Goal: Communication & Community: Ask a question

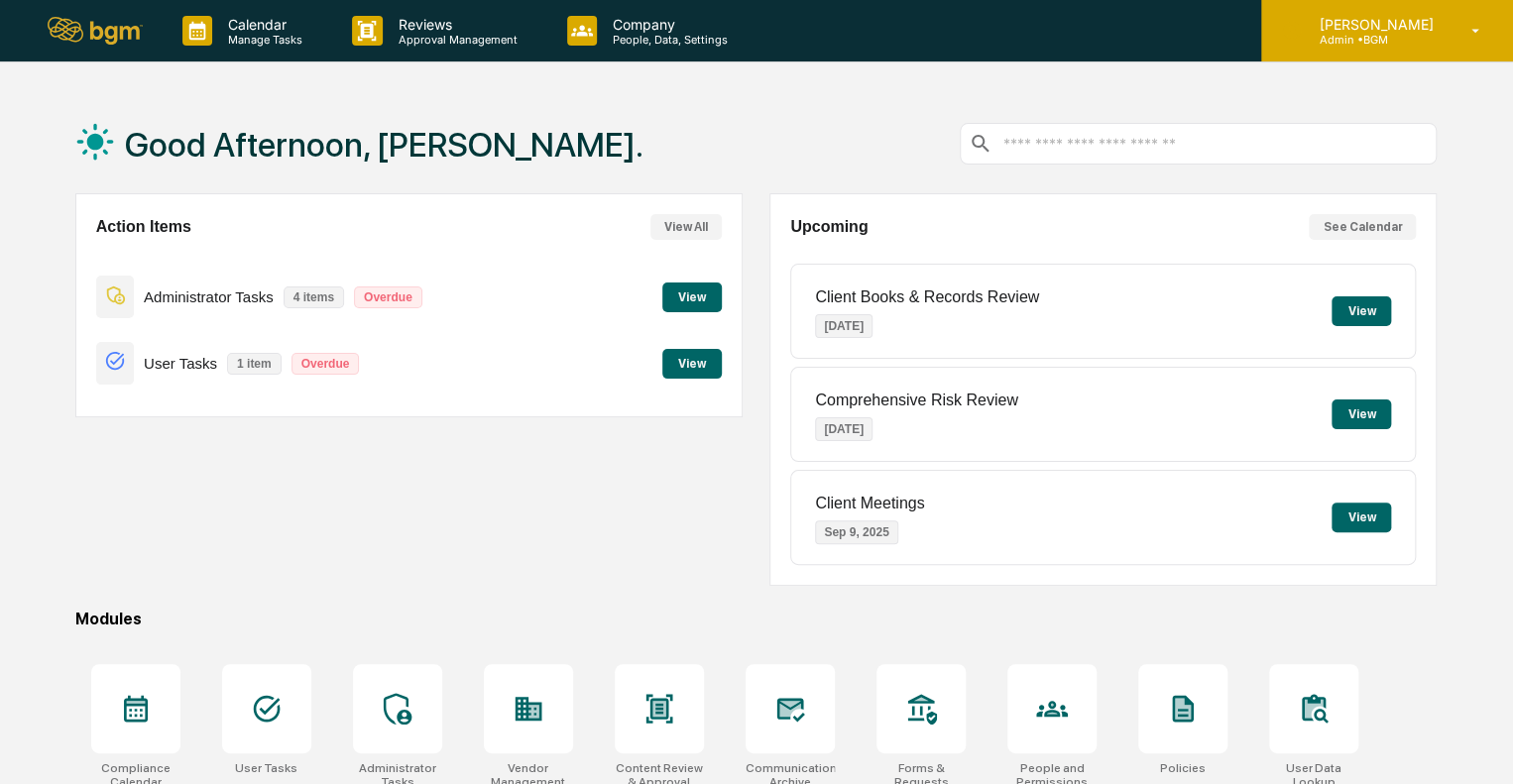
click at [1479, 26] on icon at bounding box center [1475, 31] width 35 height 19
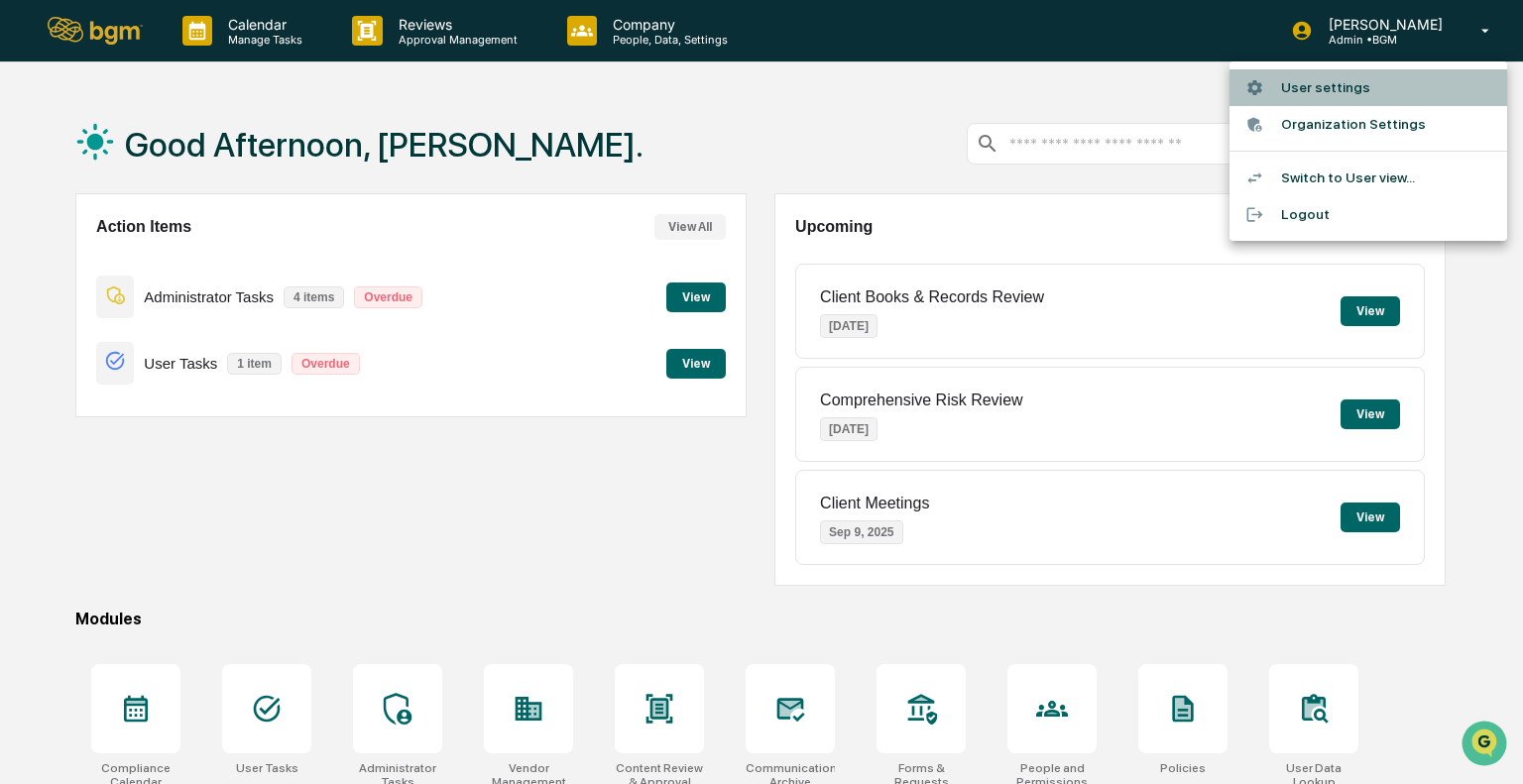
click at [1314, 87] on li "User settings" at bounding box center [1368, 87] width 278 height 37
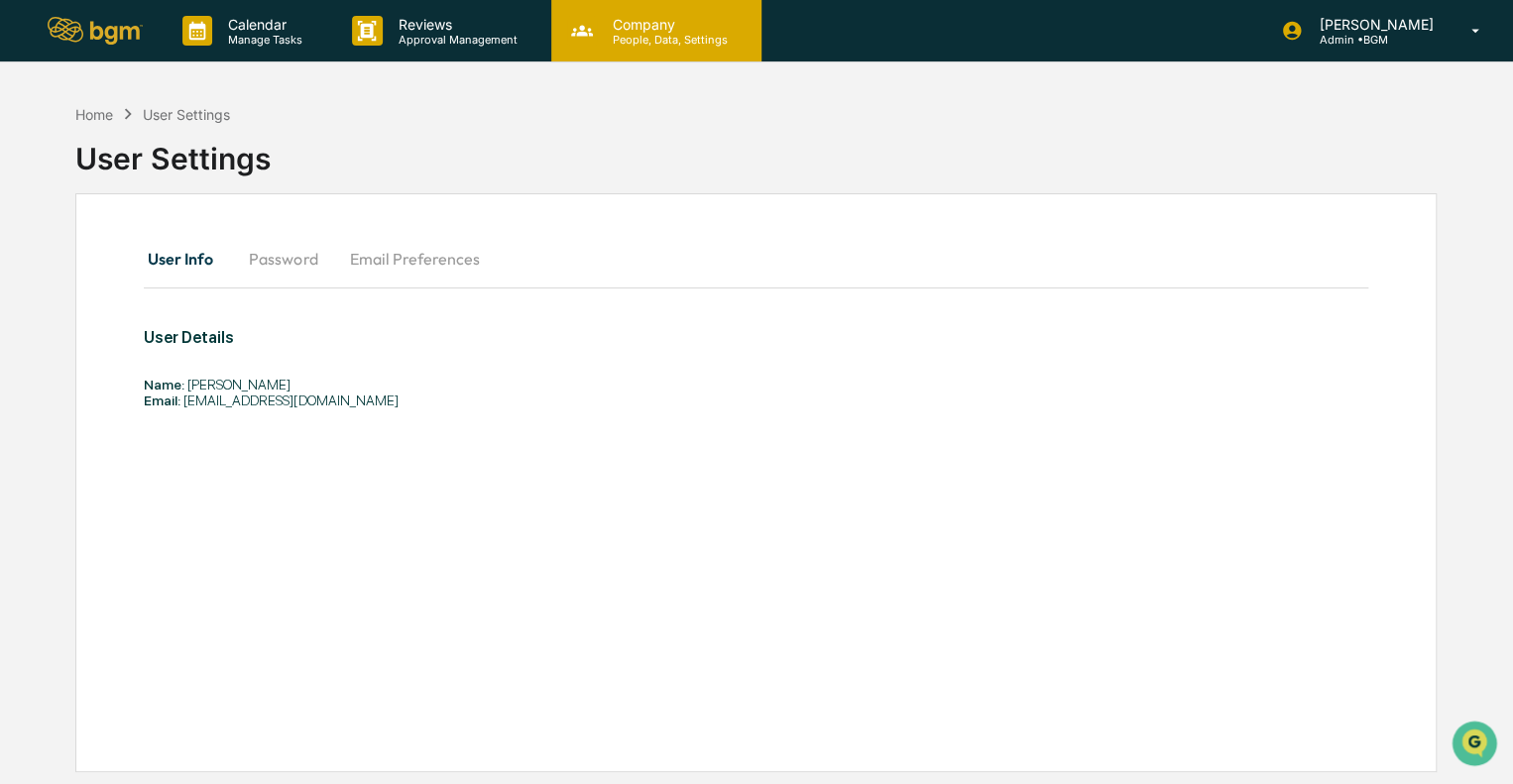
click at [647, 37] on p "People, Data, Settings" at bounding box center [667, 40] width 141 height 14
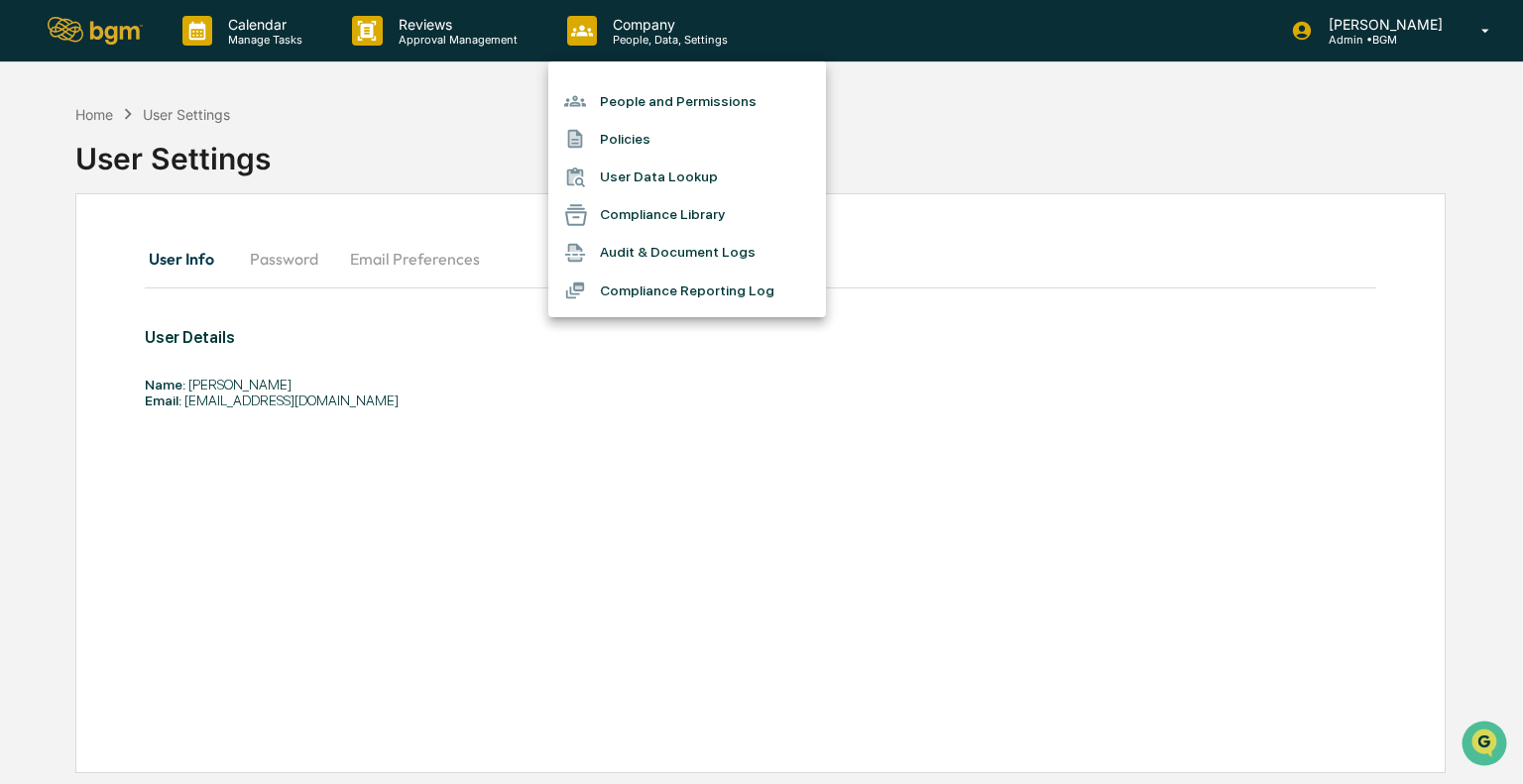
click at [599, 139] on div at bounding box center [582, 139] width 36 height 22
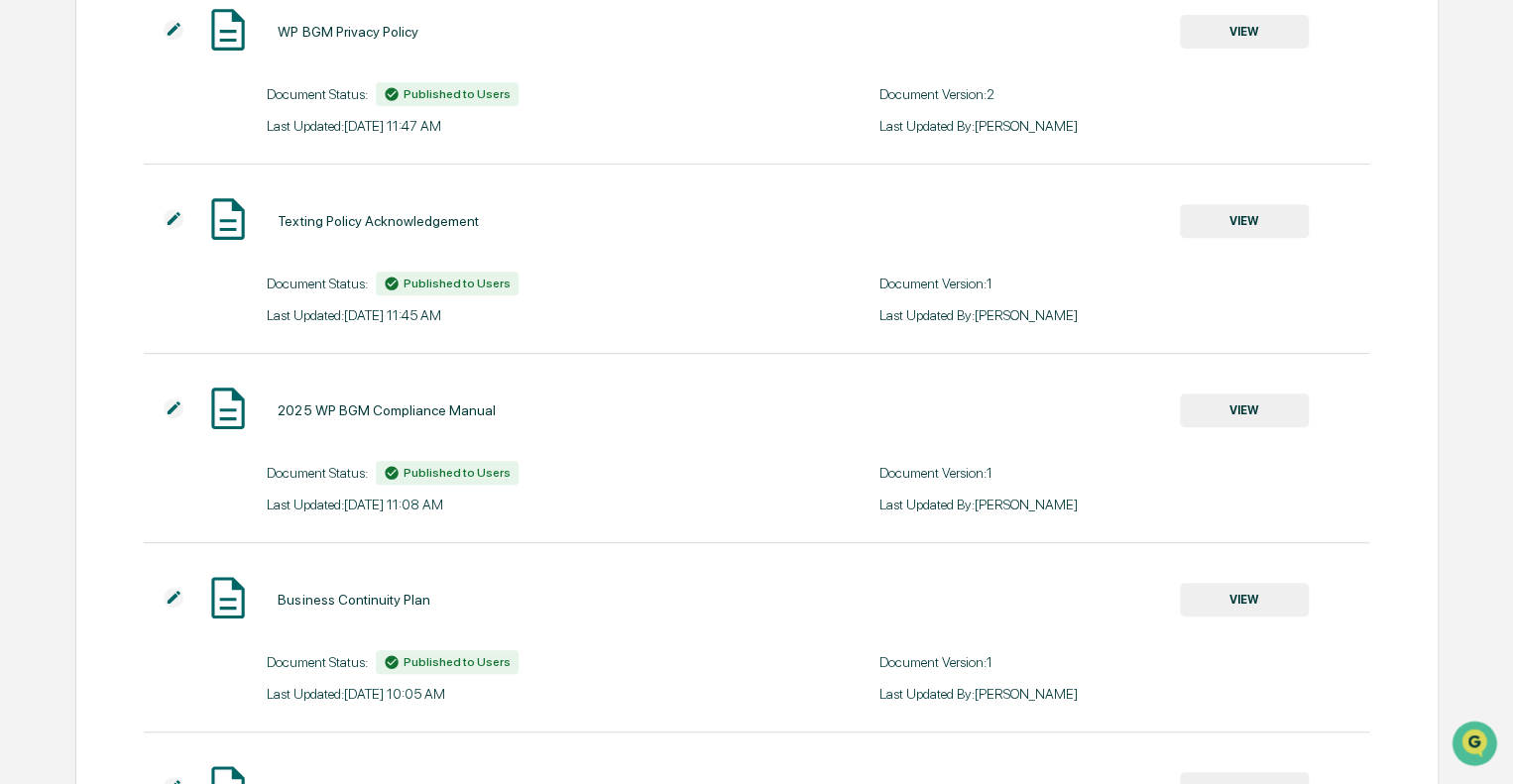
scroll to position [277, 0]
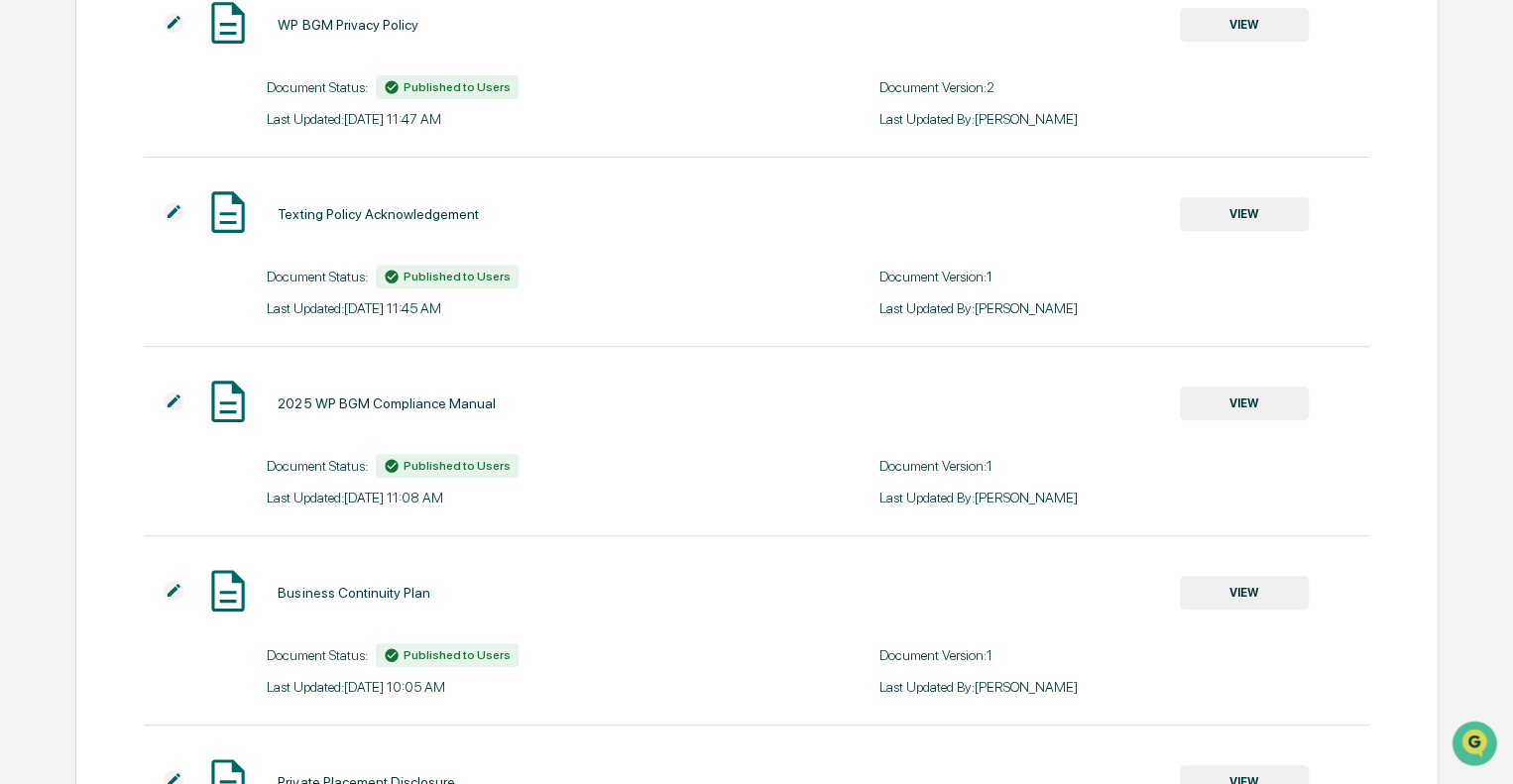
click at [1237, 393] on button "VIEW" at bounding box center [1244, 403] width 129 height 34
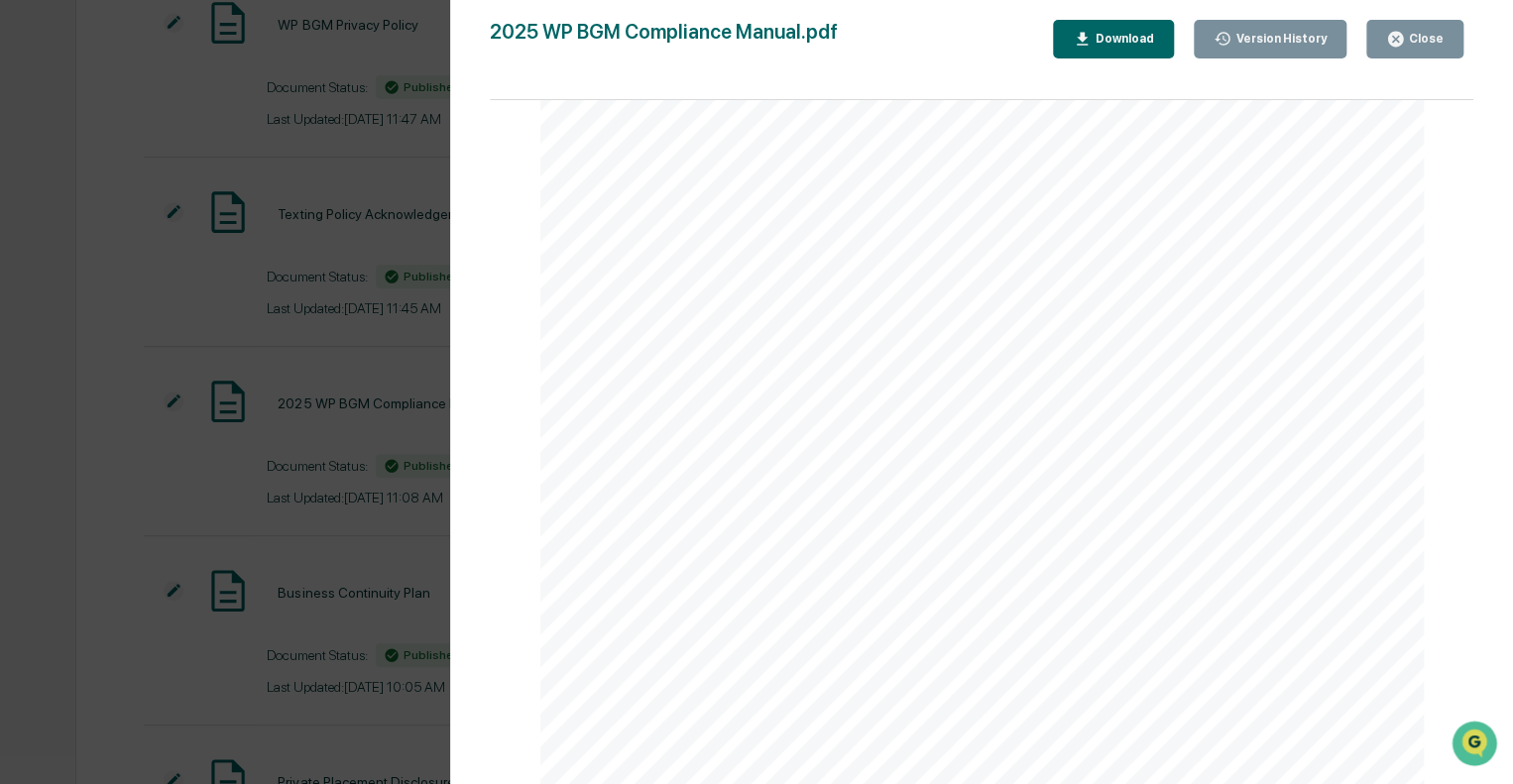
scroll to position [93679, 0]
click at [1448, 32] on button "Close" at bounding box center [1415, 39] width 97 height 39
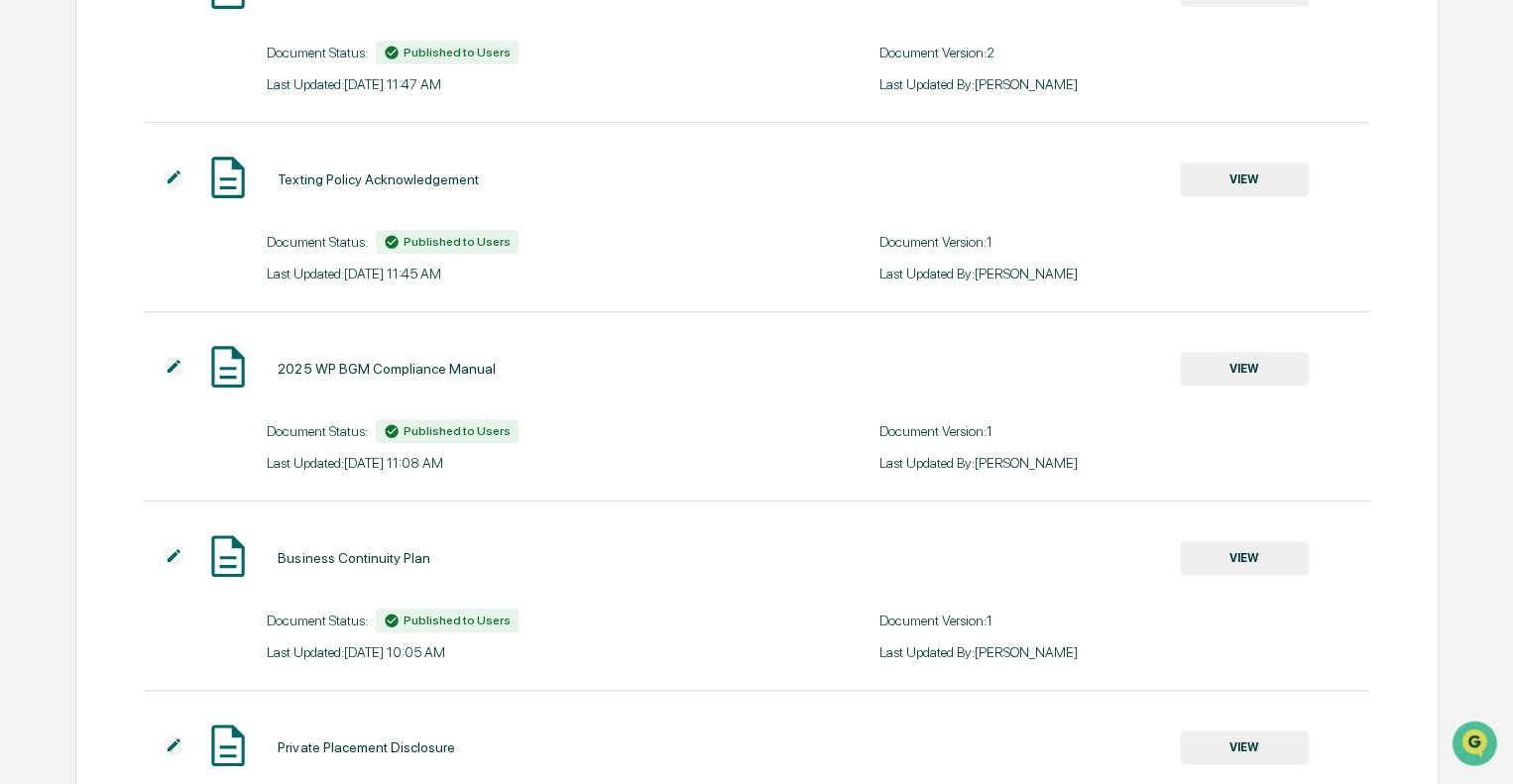
scroll to position [0, 0]
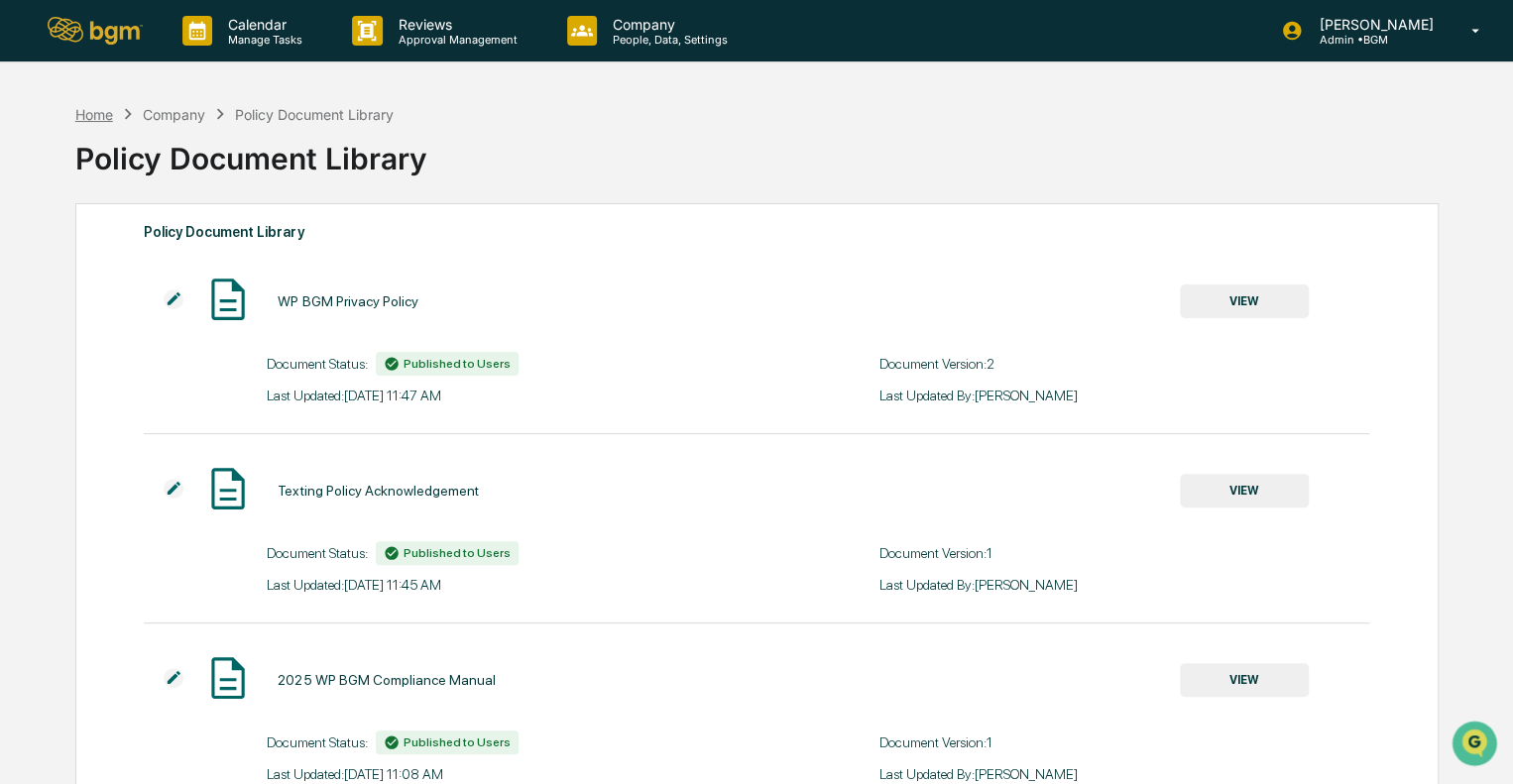
click at [95, 115] on div "Home" at bounding box center [94, 114] width 38 height 17
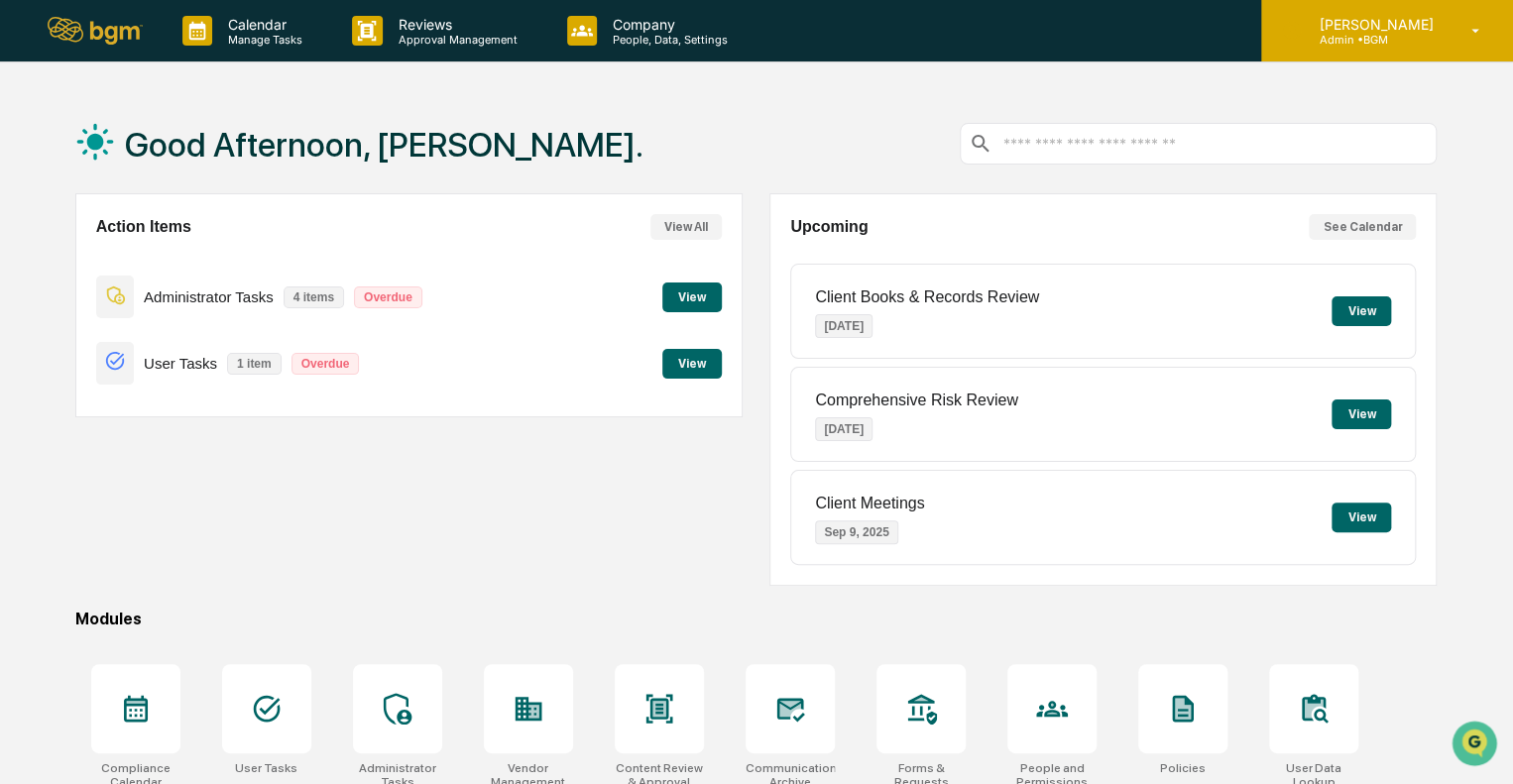
click at [1479, 41] on div "[PERSON_NAME] Admin • BGM" at bounding box center [1387, 31] width 252 height 61
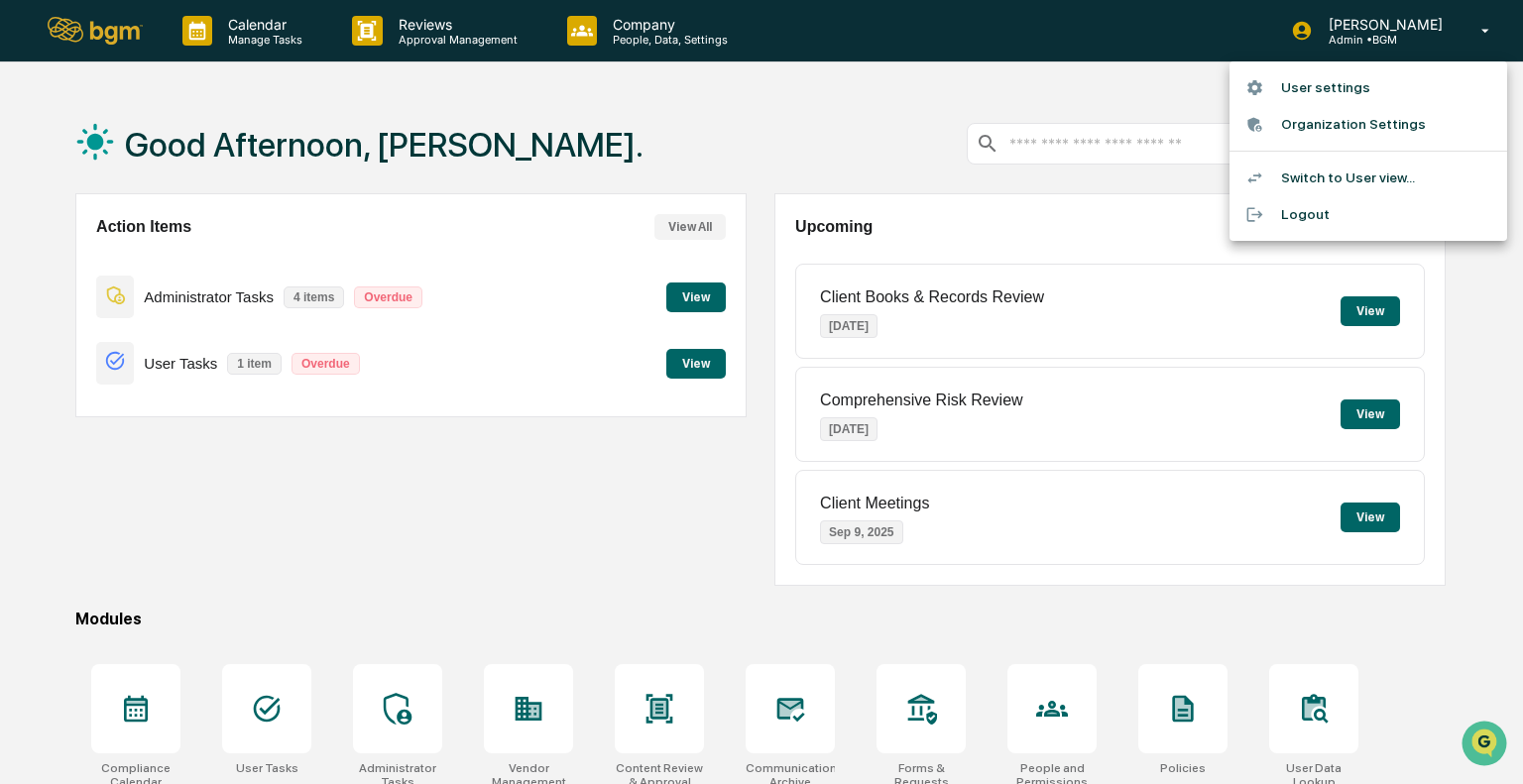
click at [1293, 86] on li "User settings" at bounding box center [1368, 87] width 278 height 37
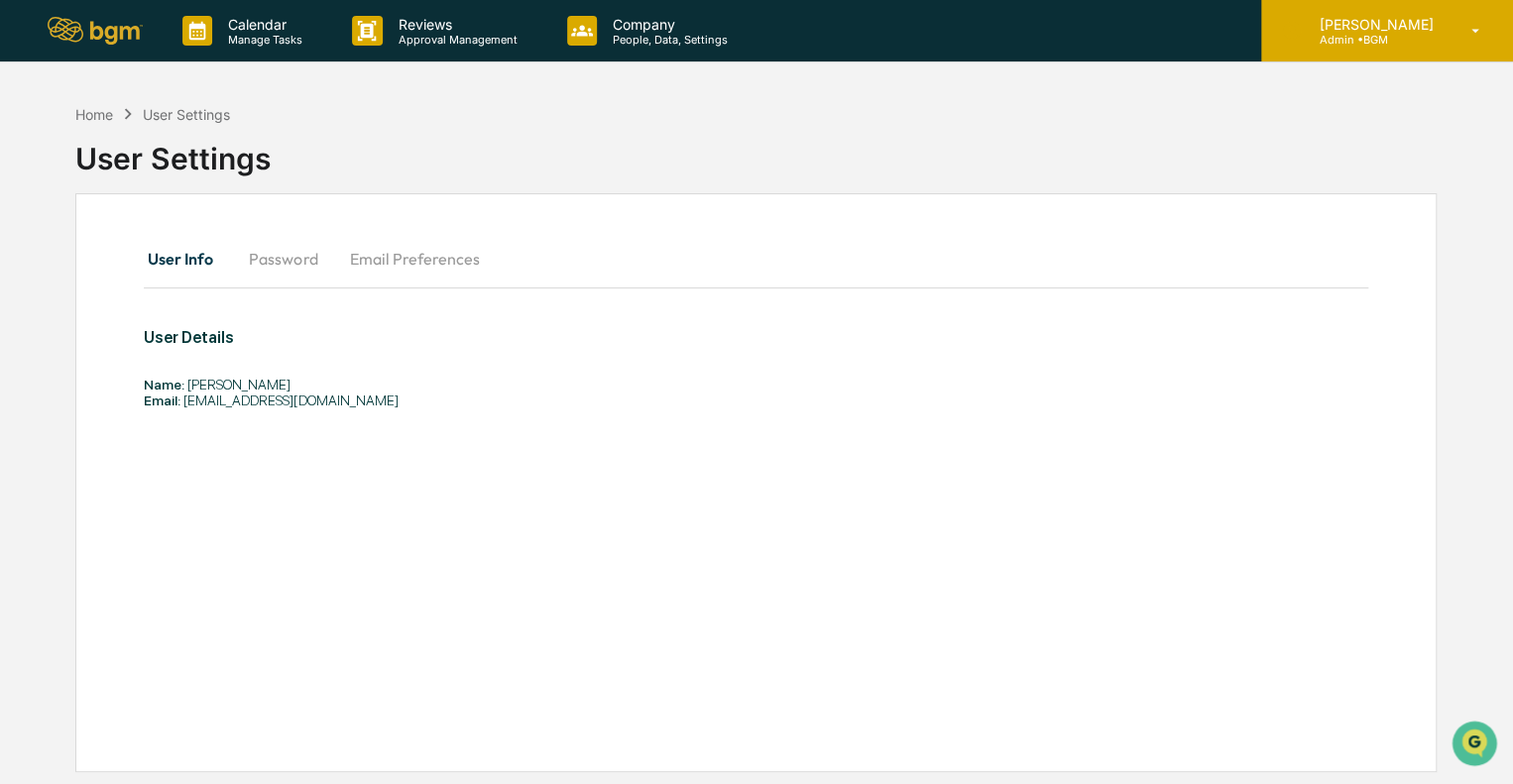
click at [1392, 20] on p "[PERSON_NAME]" at bounding box center [1372, 24] width 140 height 17
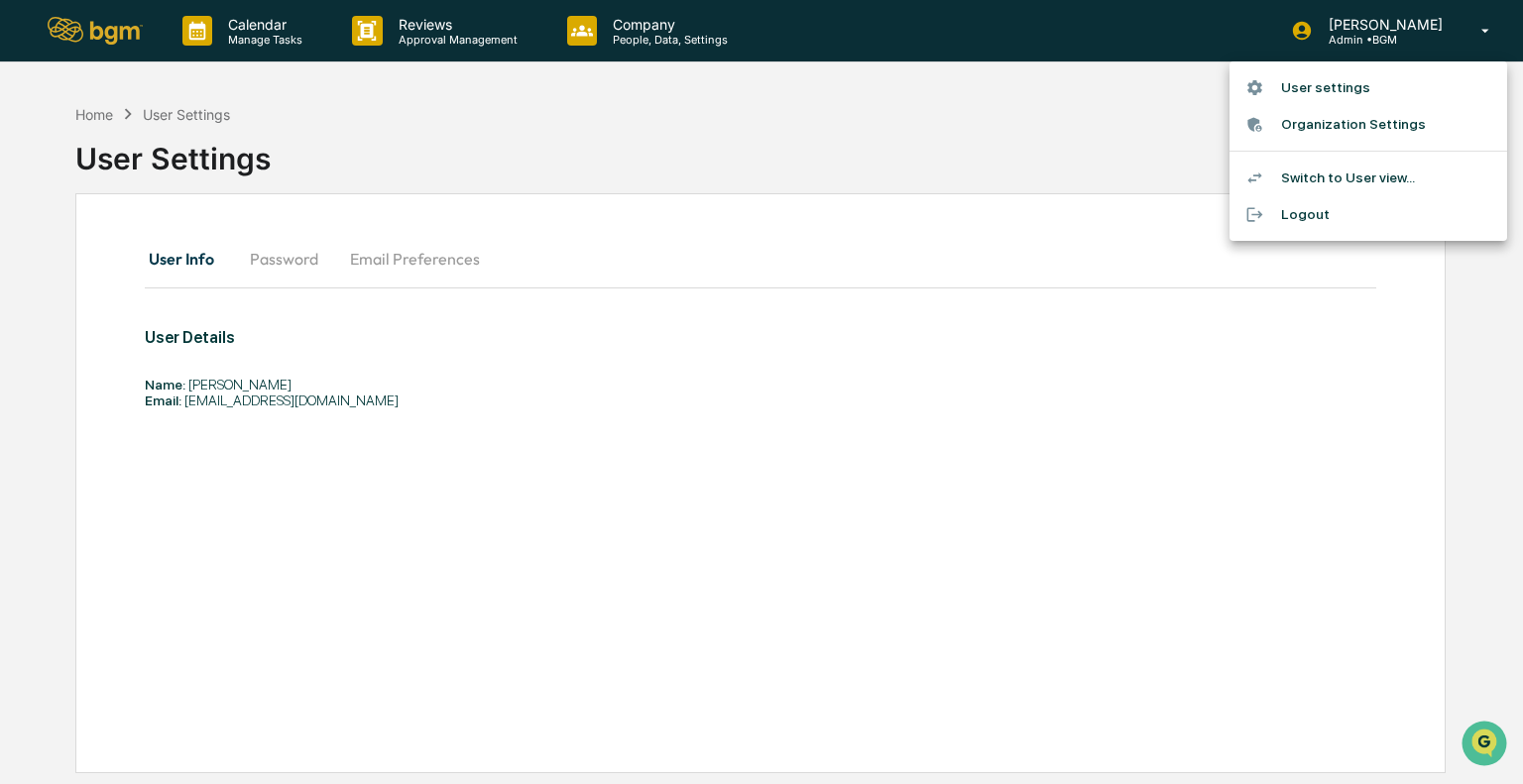
click at [1286, 178] on li "Switch to User view..." at bounding box center [1368, 177] width 278 height 37
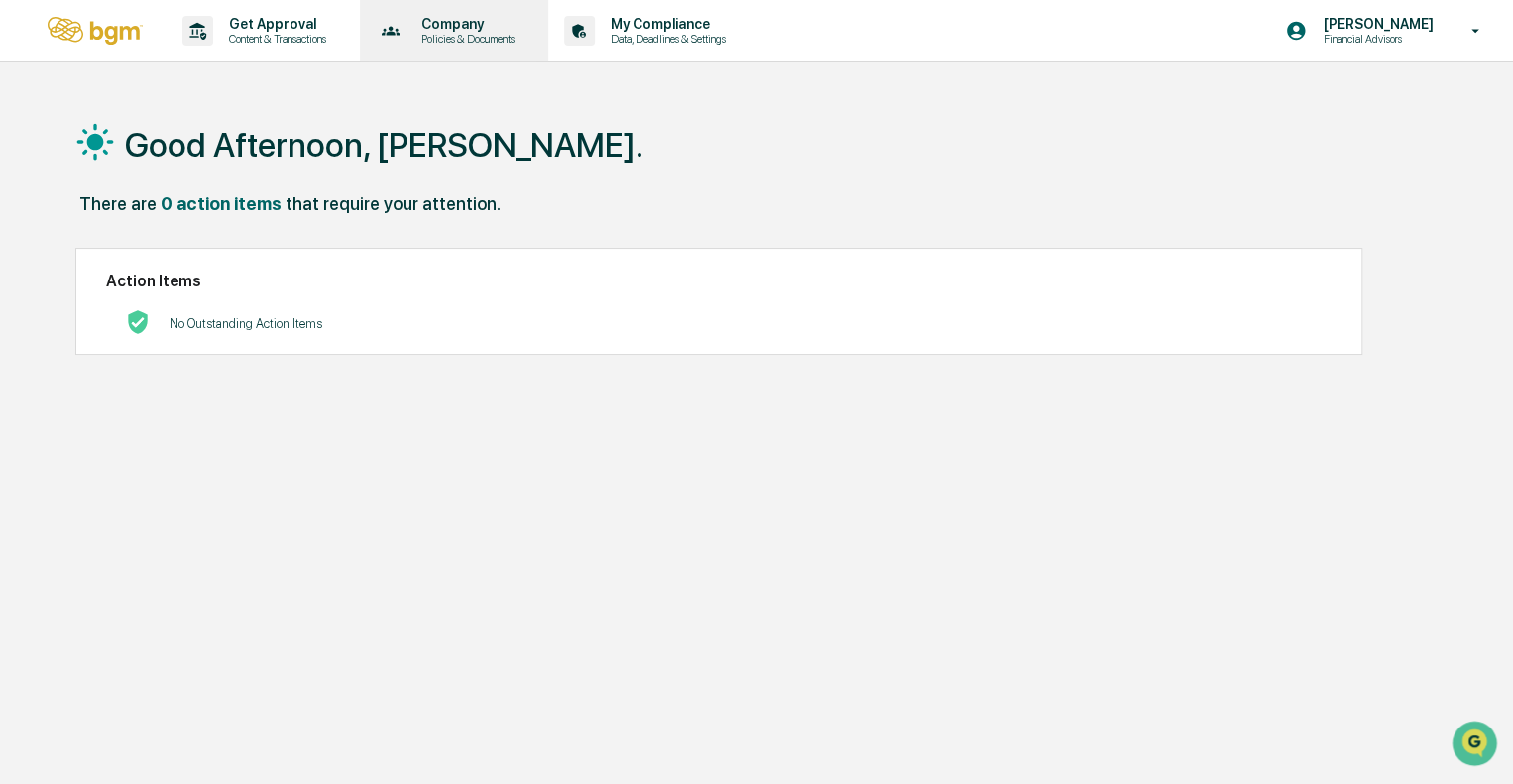
click at [463, 27] on p "Company" at bounding box center [465, 24] width 119 height 16
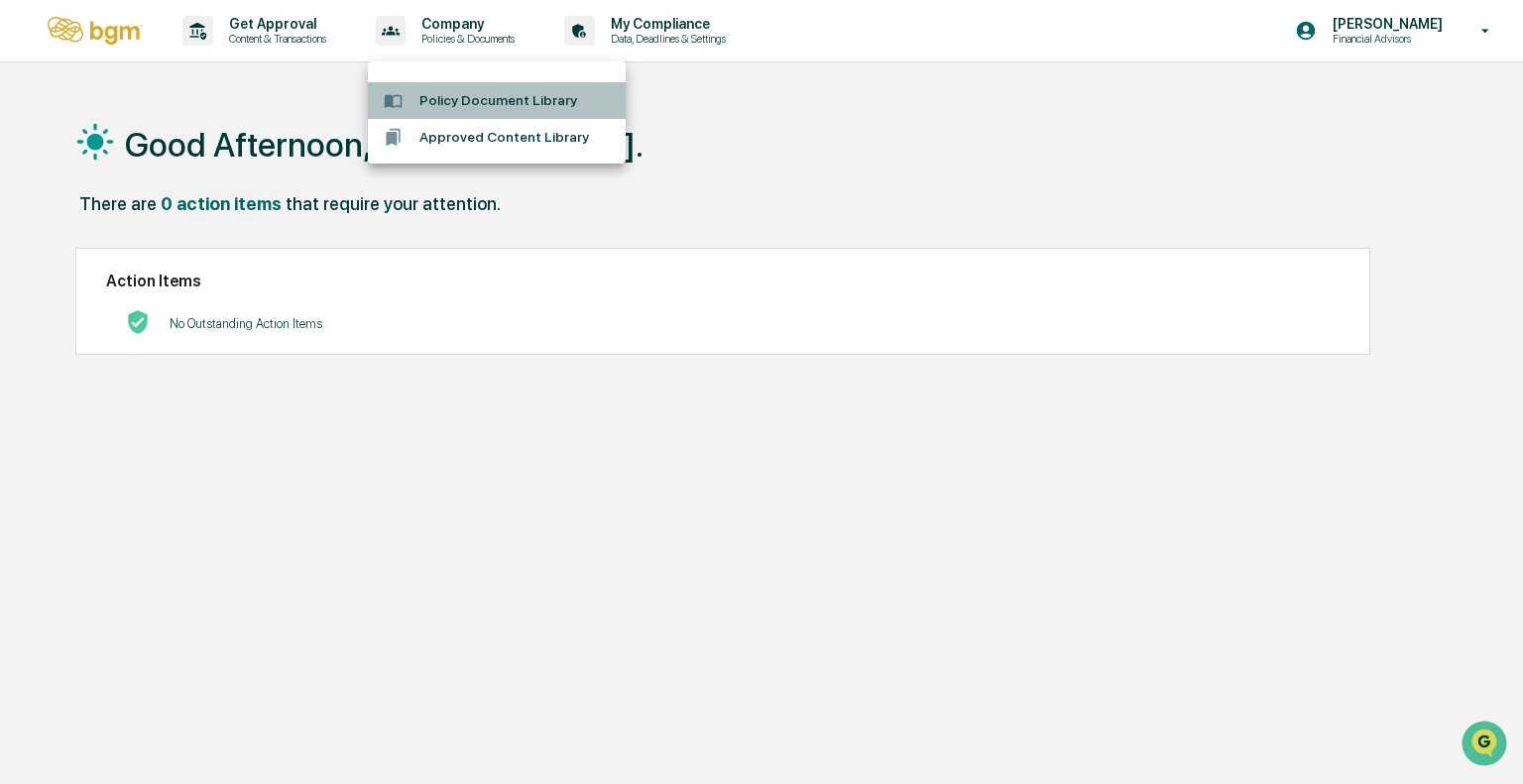
click at [489, 107] on li "Policy Document Library" at bounding box center [497, 100] width 258 height 37
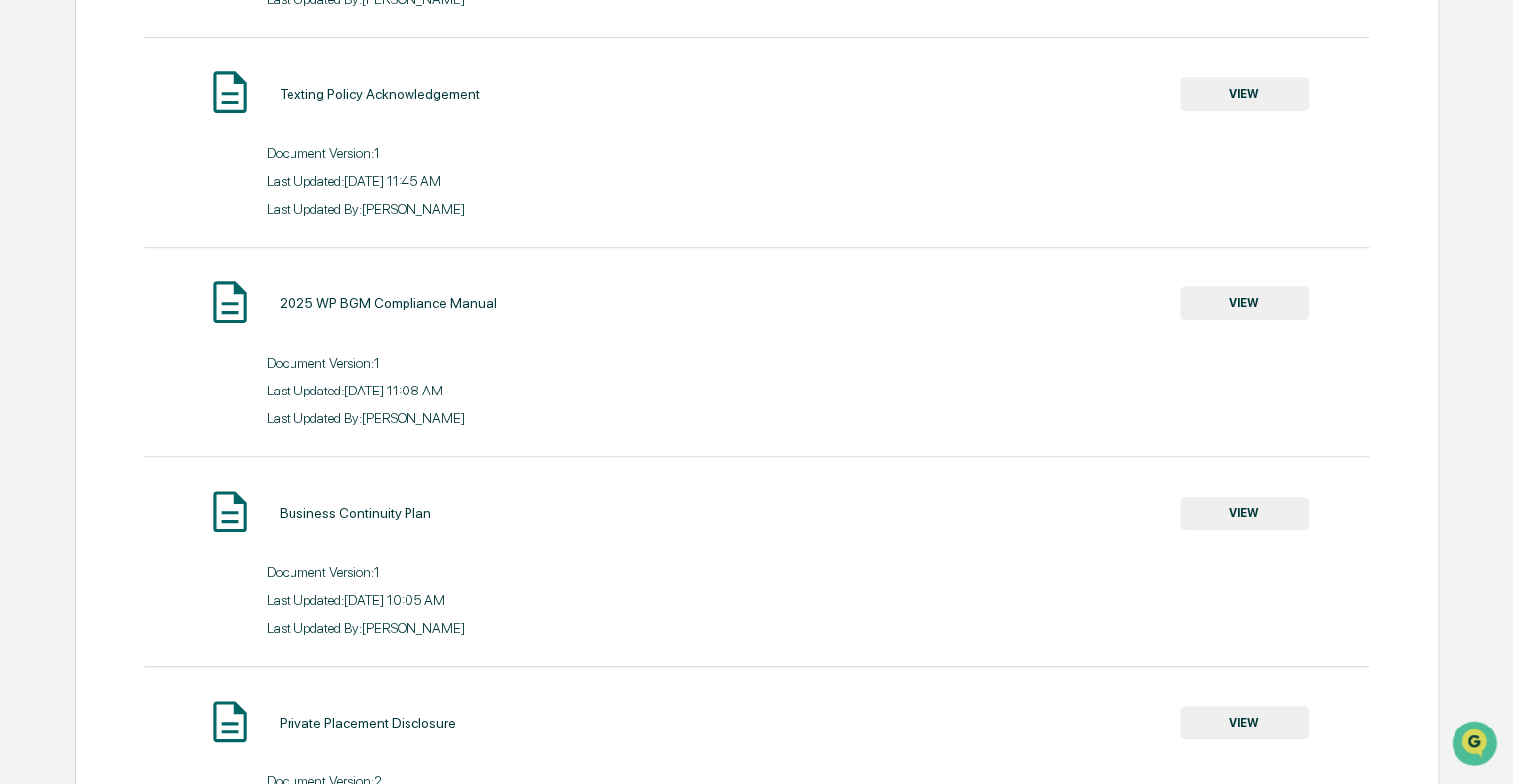
scroll to position [464, 0]
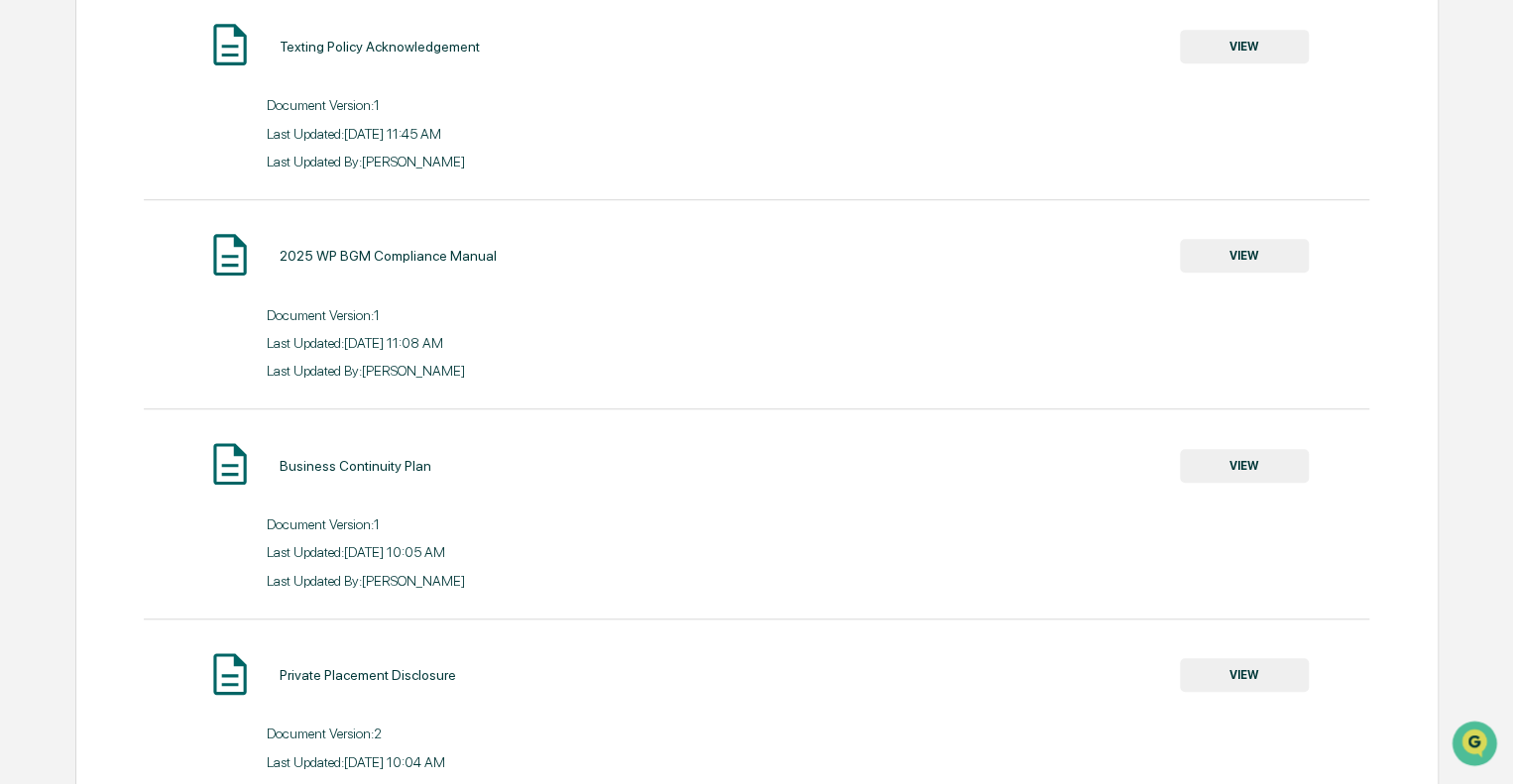
click at [1258, 264] on button "VIEW" at bounding box center [1244, 256] width 129 height 34
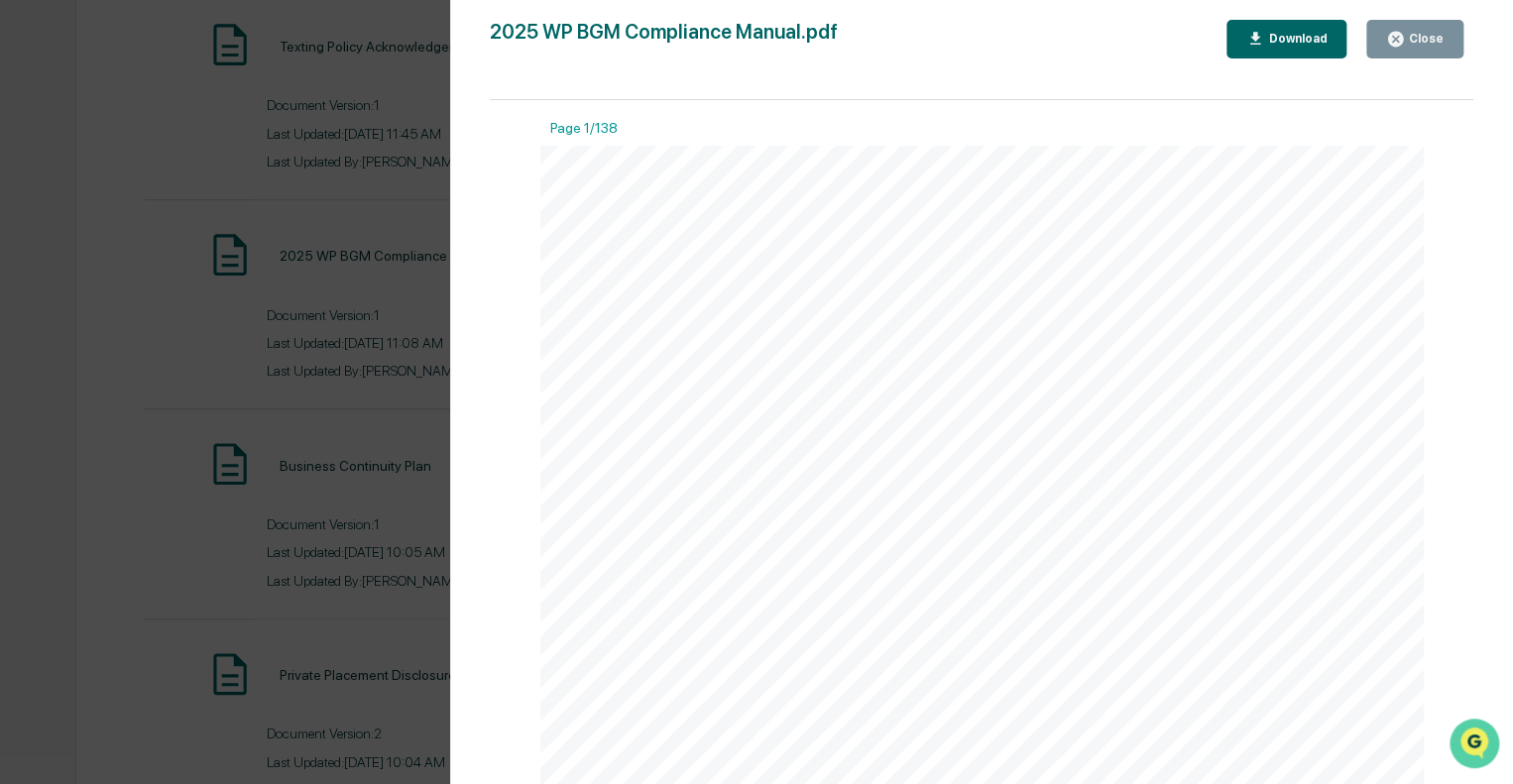
click at [1487, 747] on icon "Open customer support" at bounding box center [1474, 768] width 50 height 50
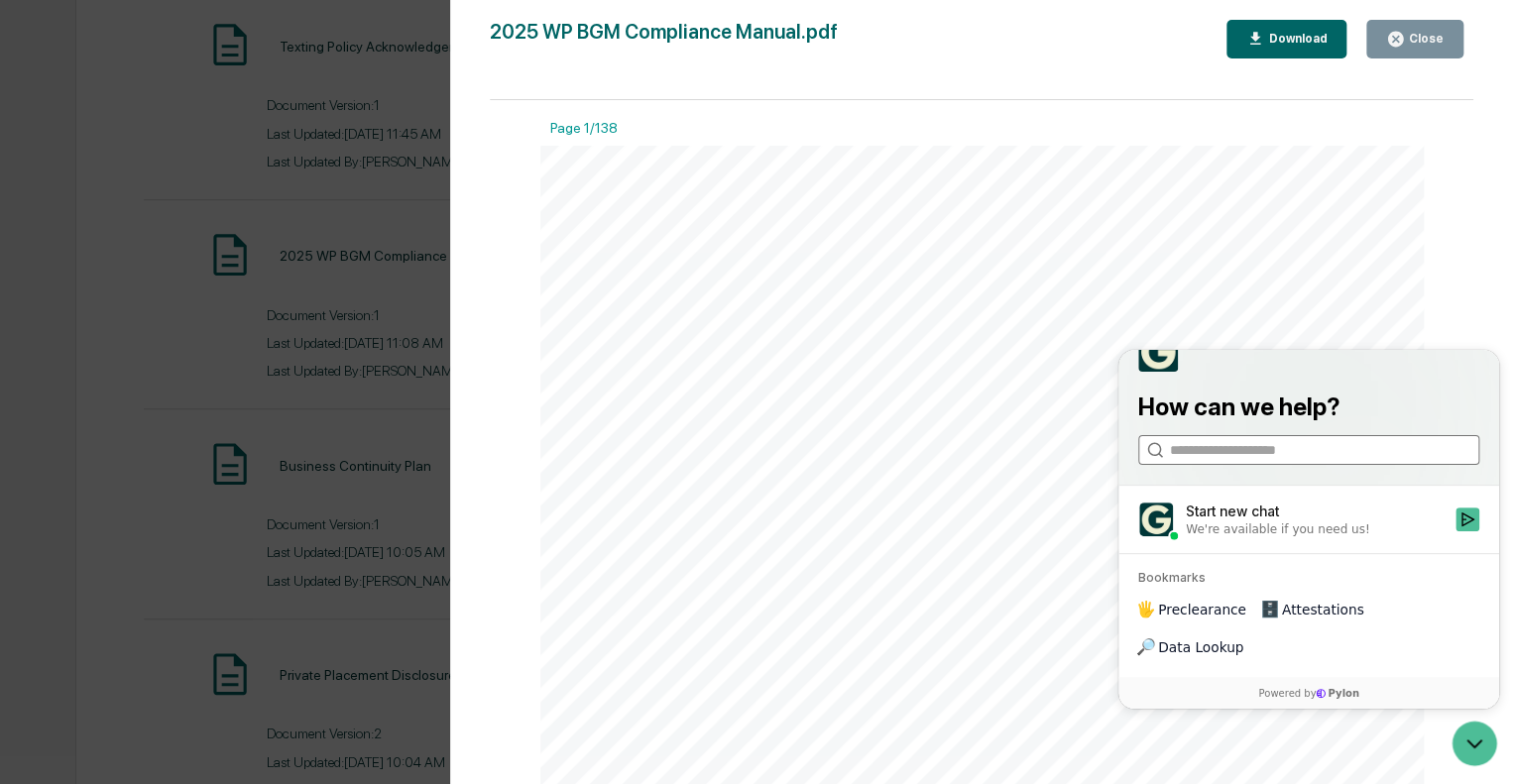
click at [1290, 461] on input "search" at bounding box center [1308, 450] width 276 height 21
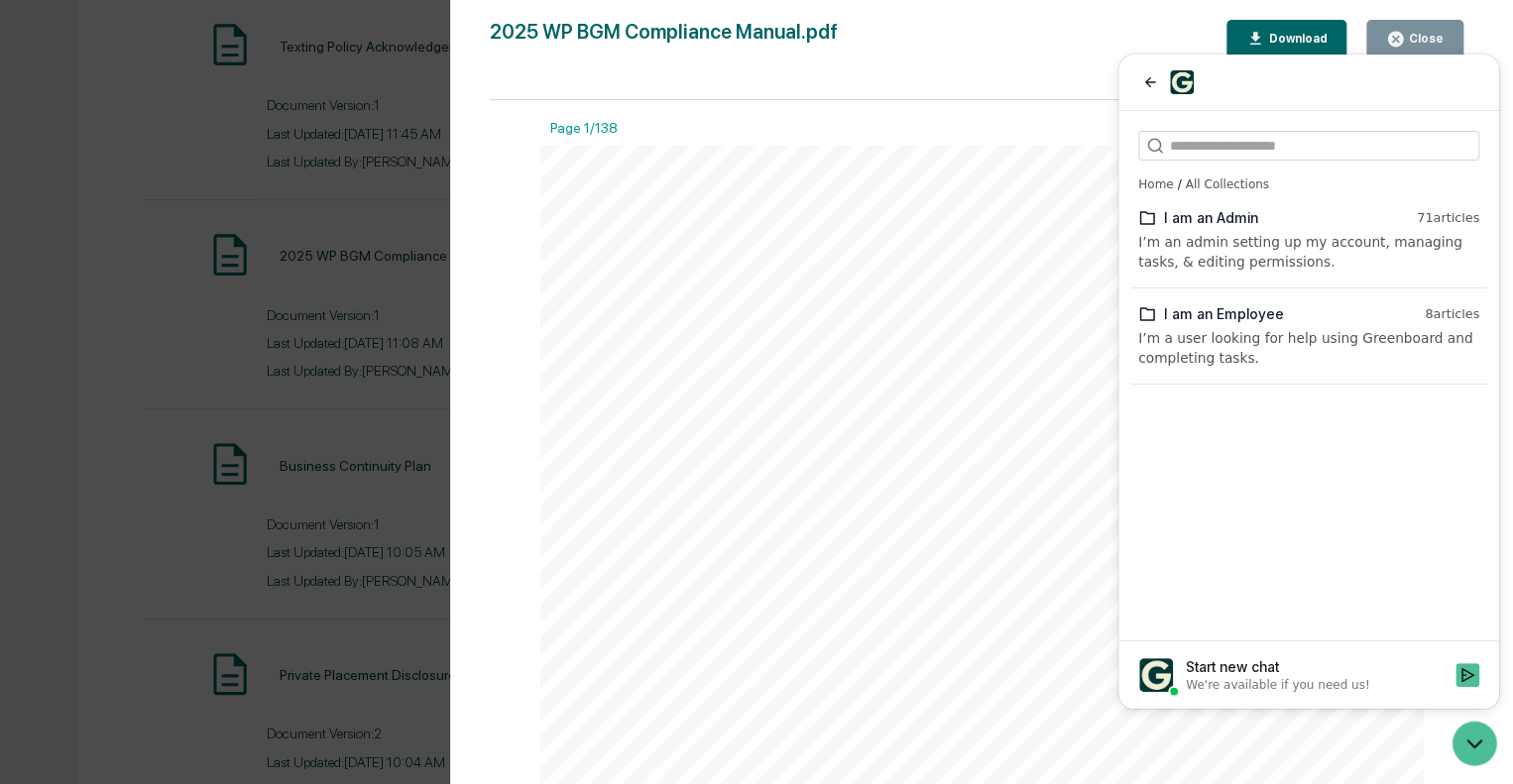
click at [1154, 307] on icon at bounding box center [1147, 314] width 18 height 18
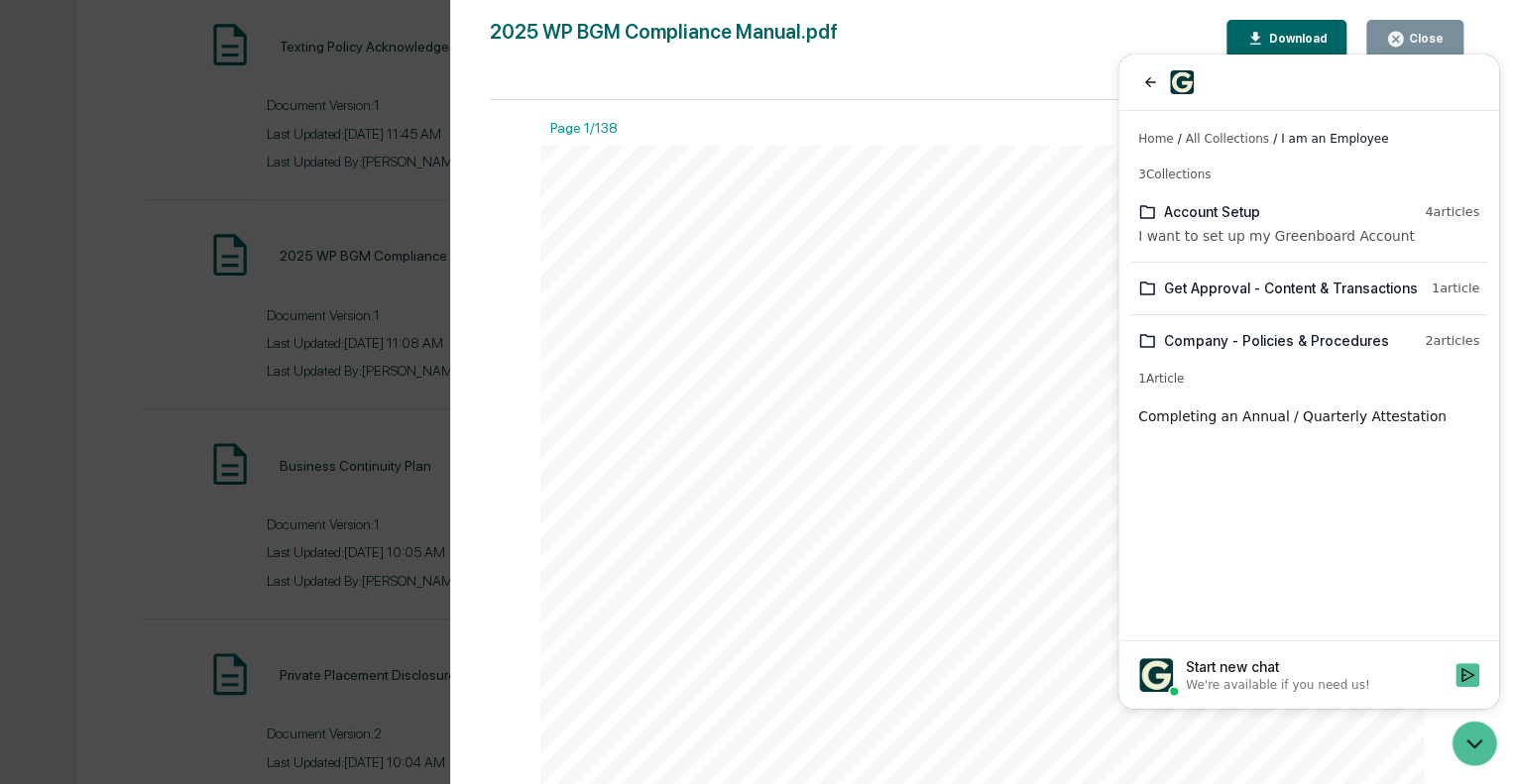
click at [1287, 341] on div "Company - Policies & Procedures" at bounding box center [1290, 341] width 253 height 20
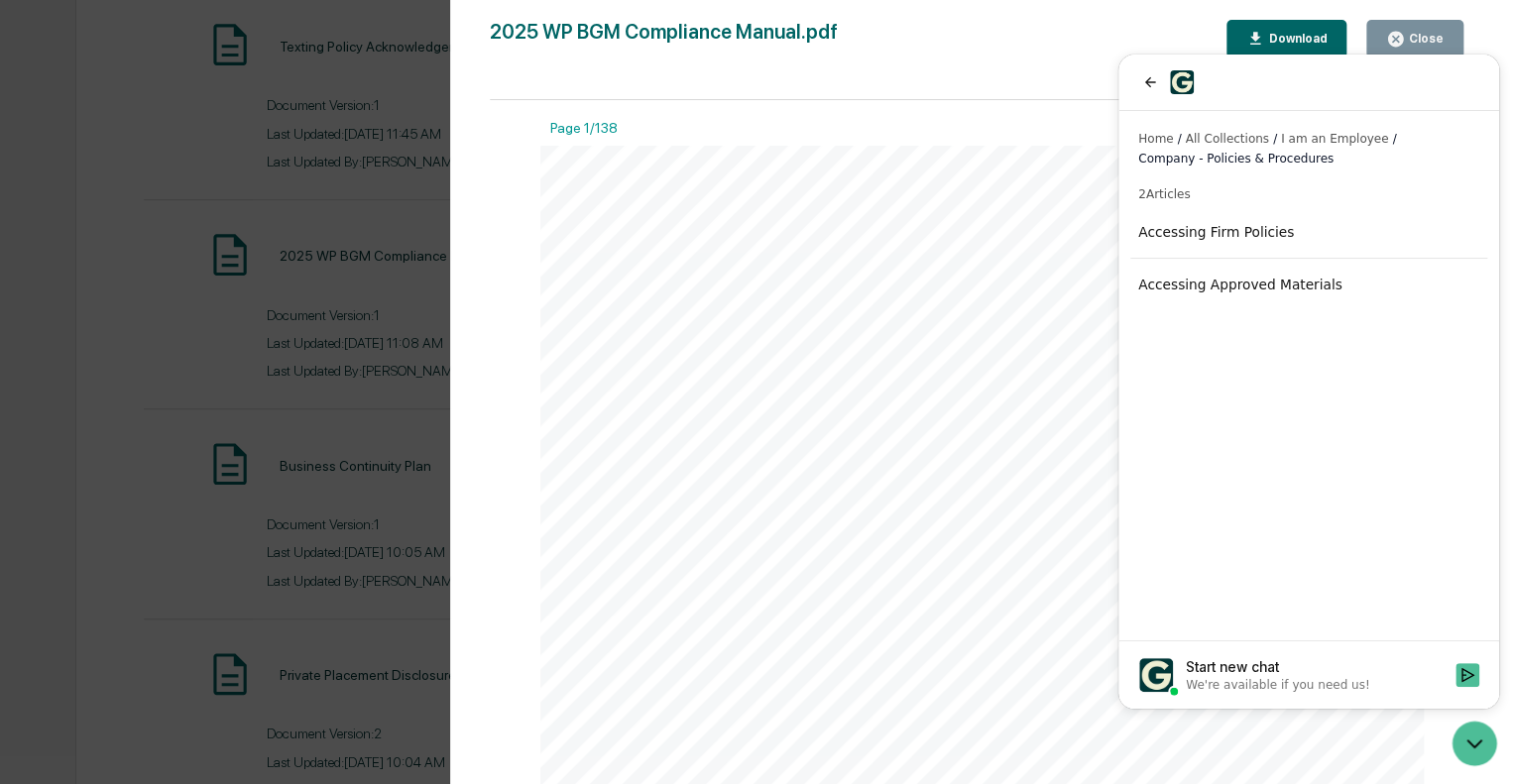
click at [1240, 236] on div "Accessing Firm Policies" at bounding box center [1309, 232] width 357 height 36
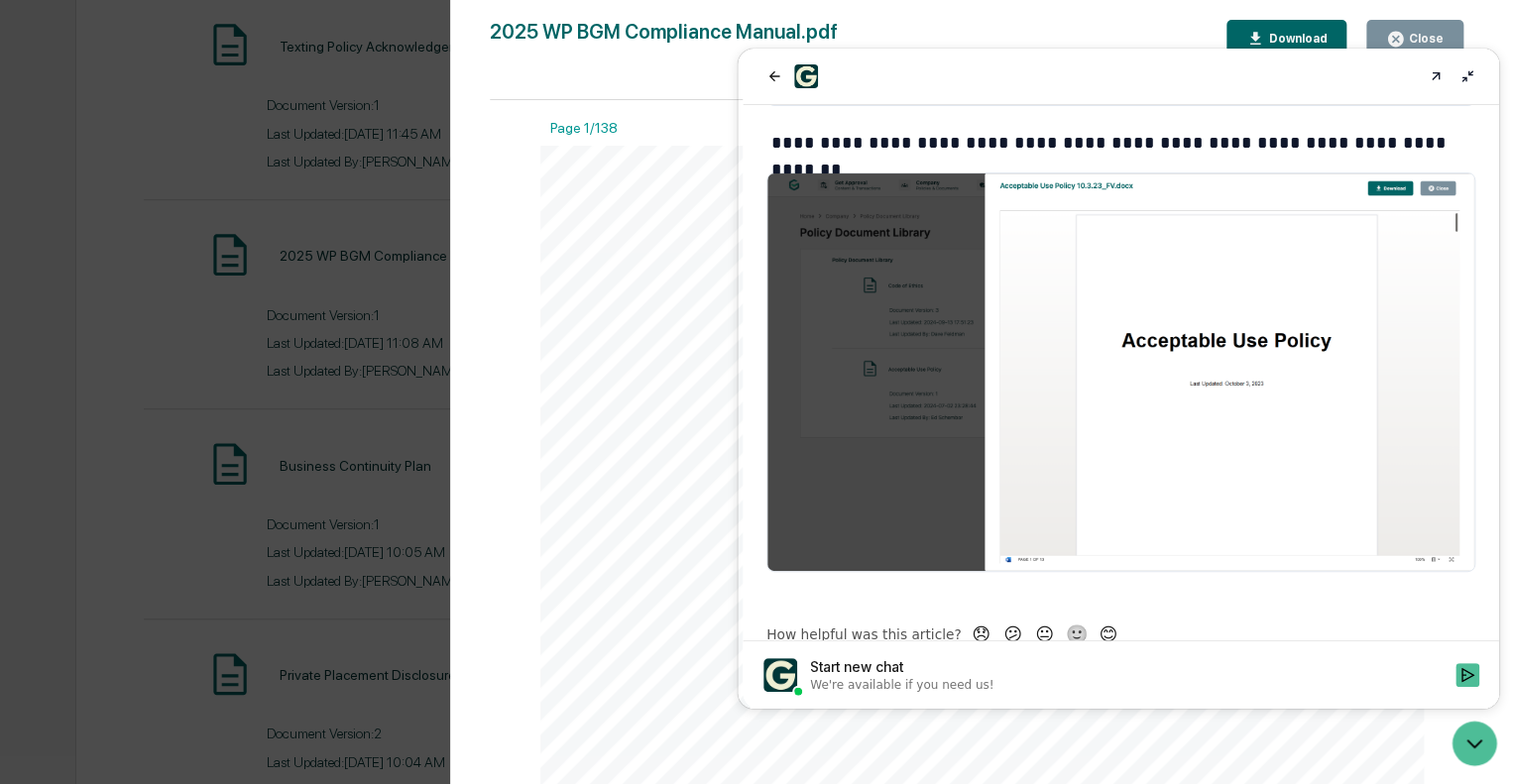
scroll to position [715, 0]
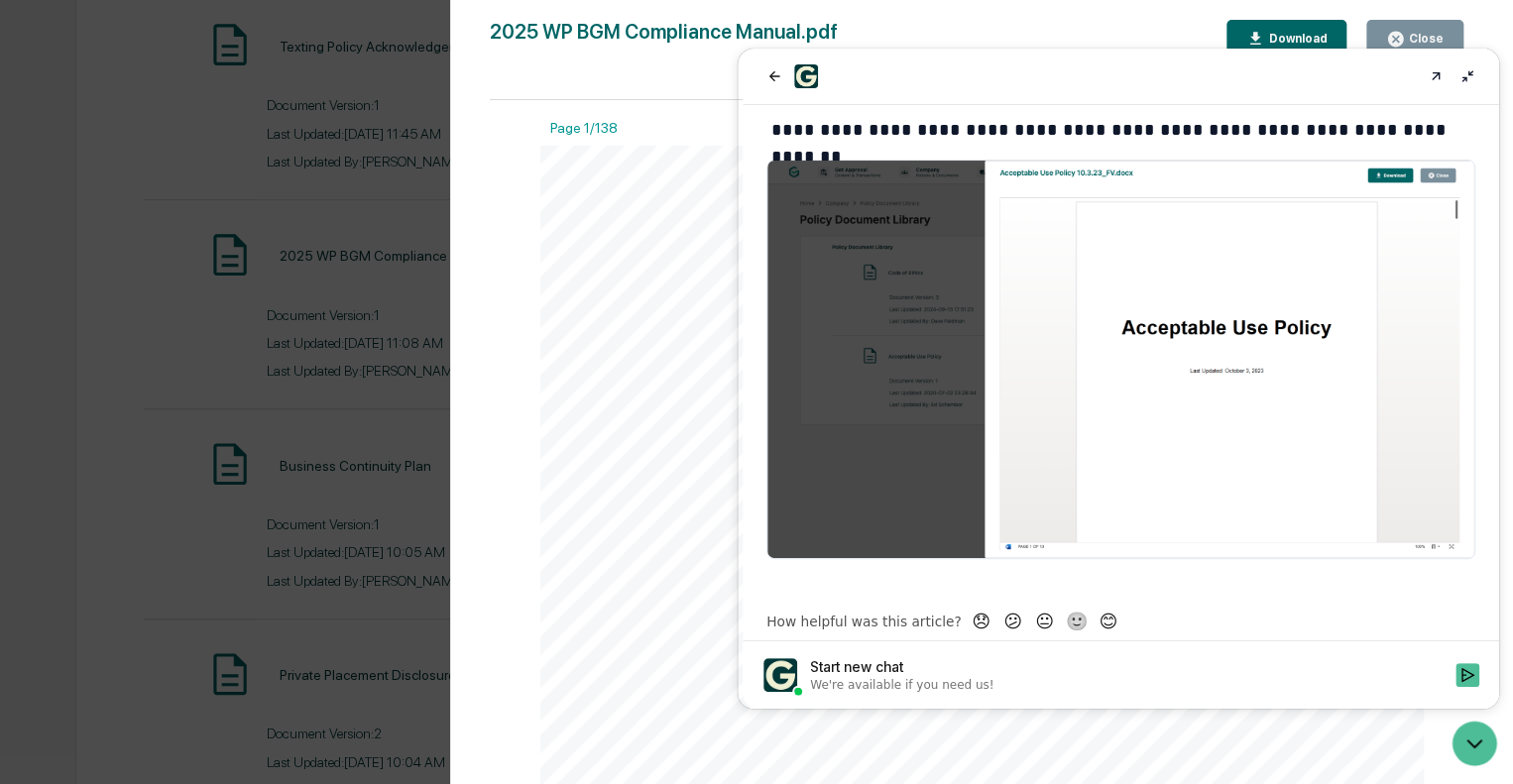
click at [903, 674] on div "Start new chat" at bounding box center [1126, 667] width 634 height 20
click at [1455, 674] on button "Start new chat We're available if you need us!" at bounding box center [1467, 675] width 24 height 24
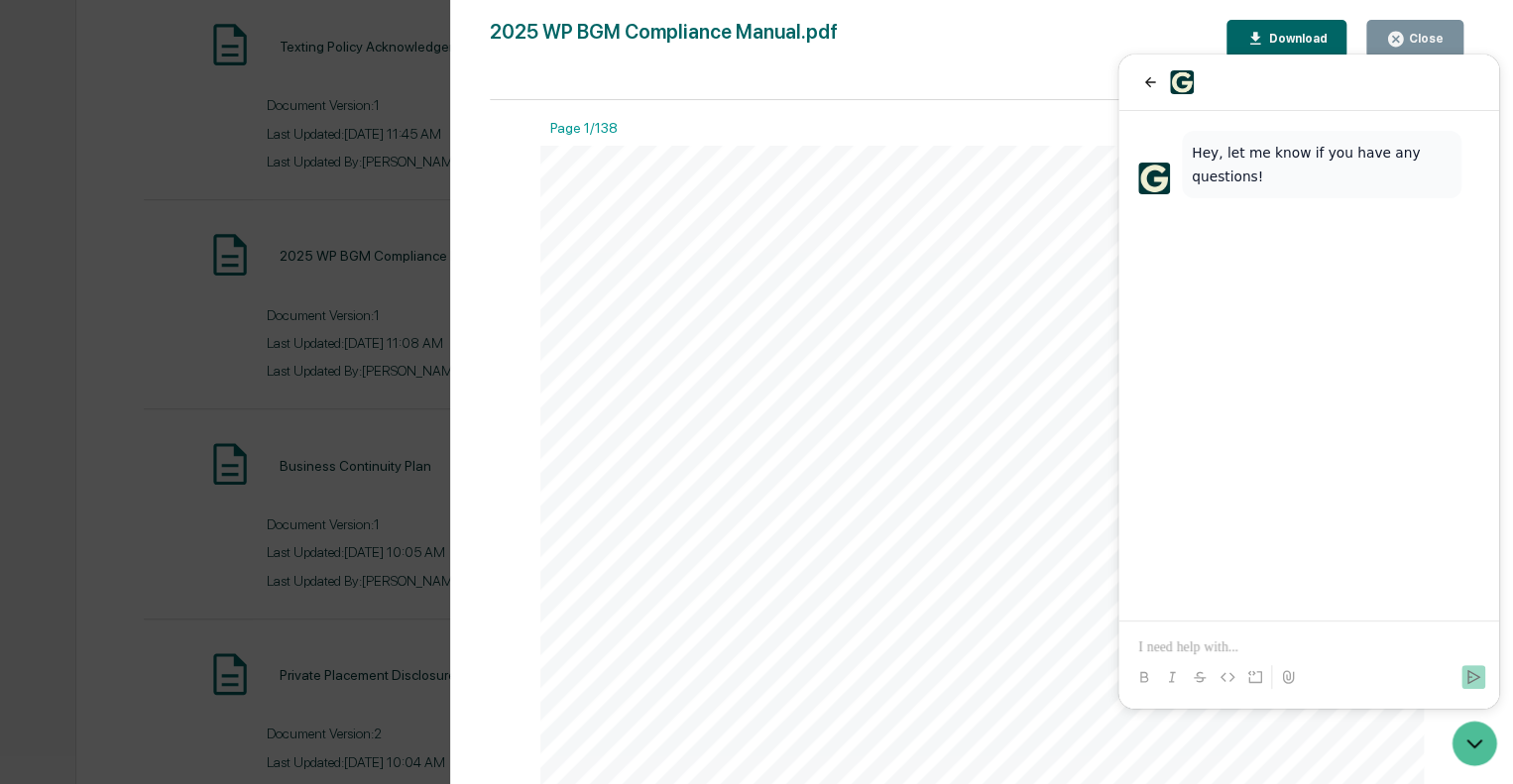
click at [1223, 645] on p at bounding box center [1309, 647] width 341 height 20
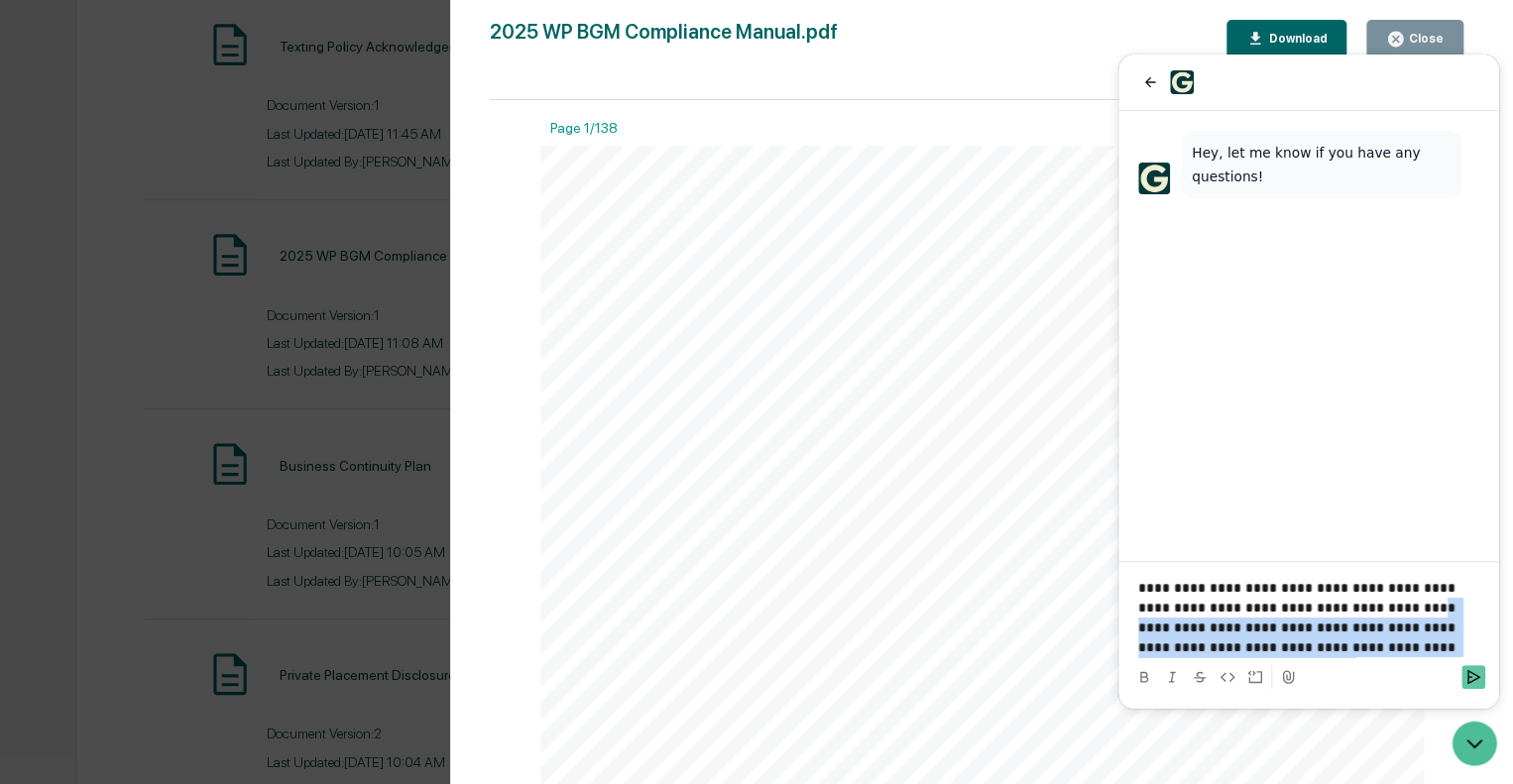
drag, startPoint x: 1321, startPoint y: 606, endPoint x: 1478, endPoint y: 673, distance: 170.7
click at [1478, 673] on div "**********" at bounding box center [1309, 637] width 365 height 119
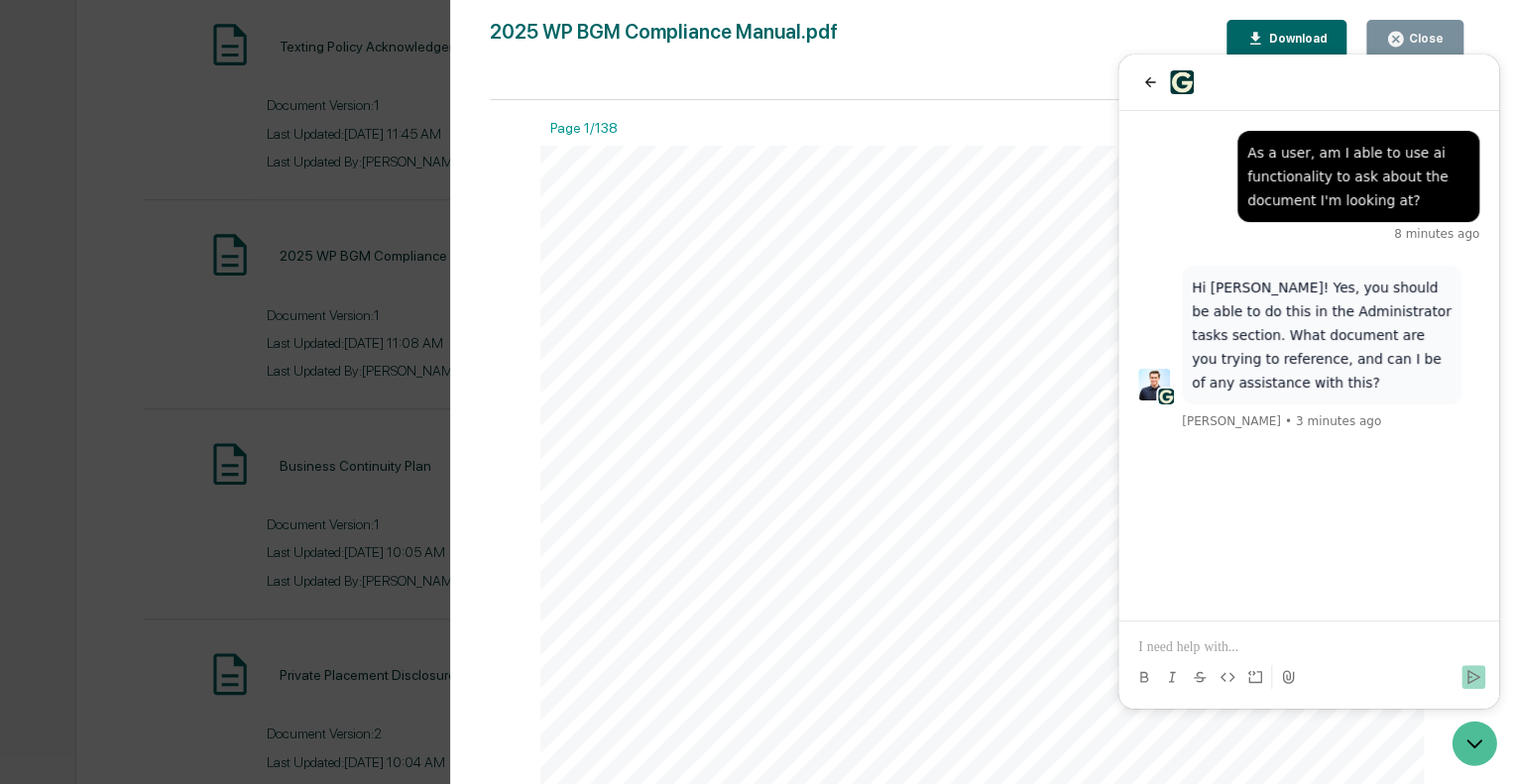
click at [1257, 641] on p at bounding box center [1309, 647] width 341 height 20
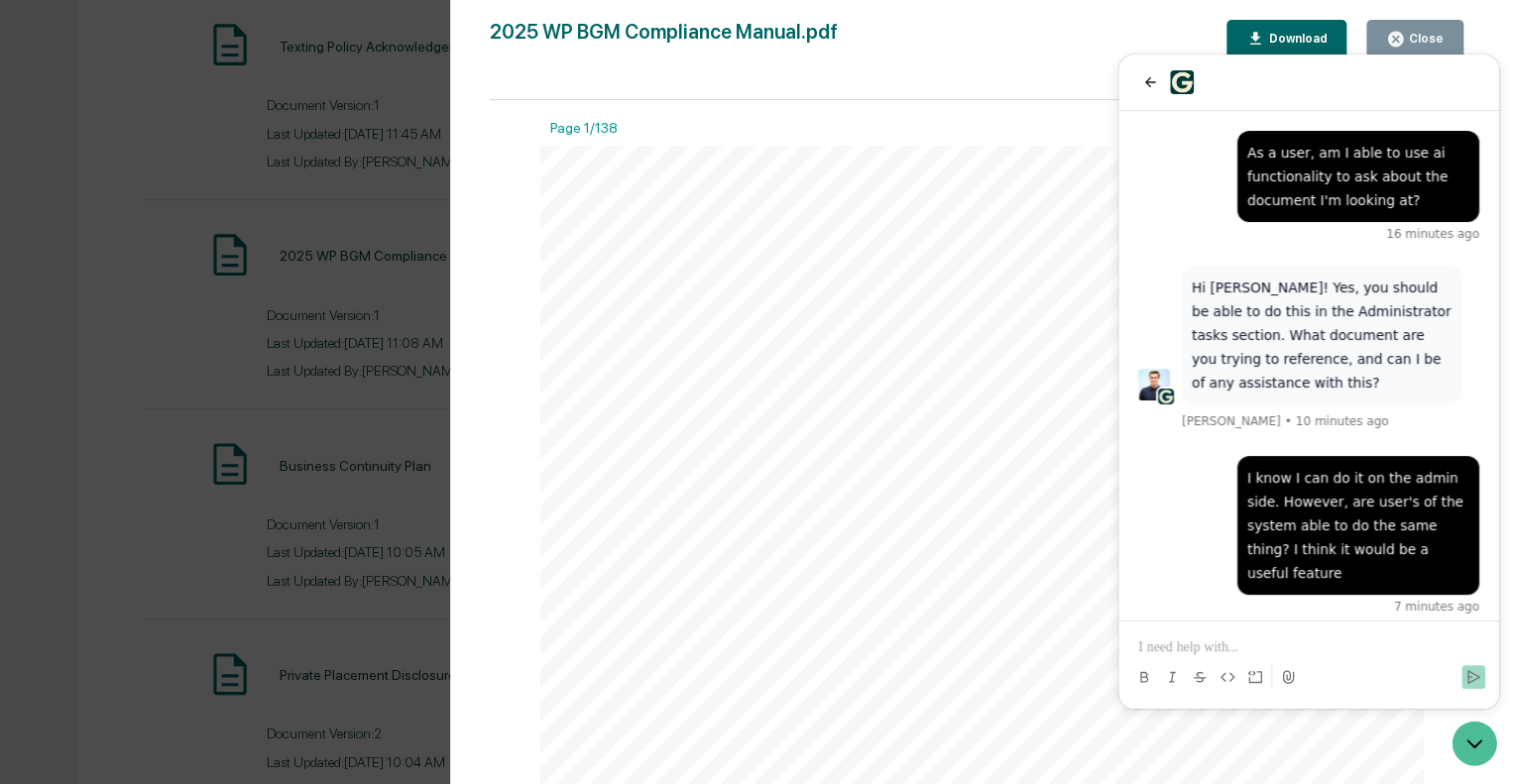
scroll to position [179, 0]
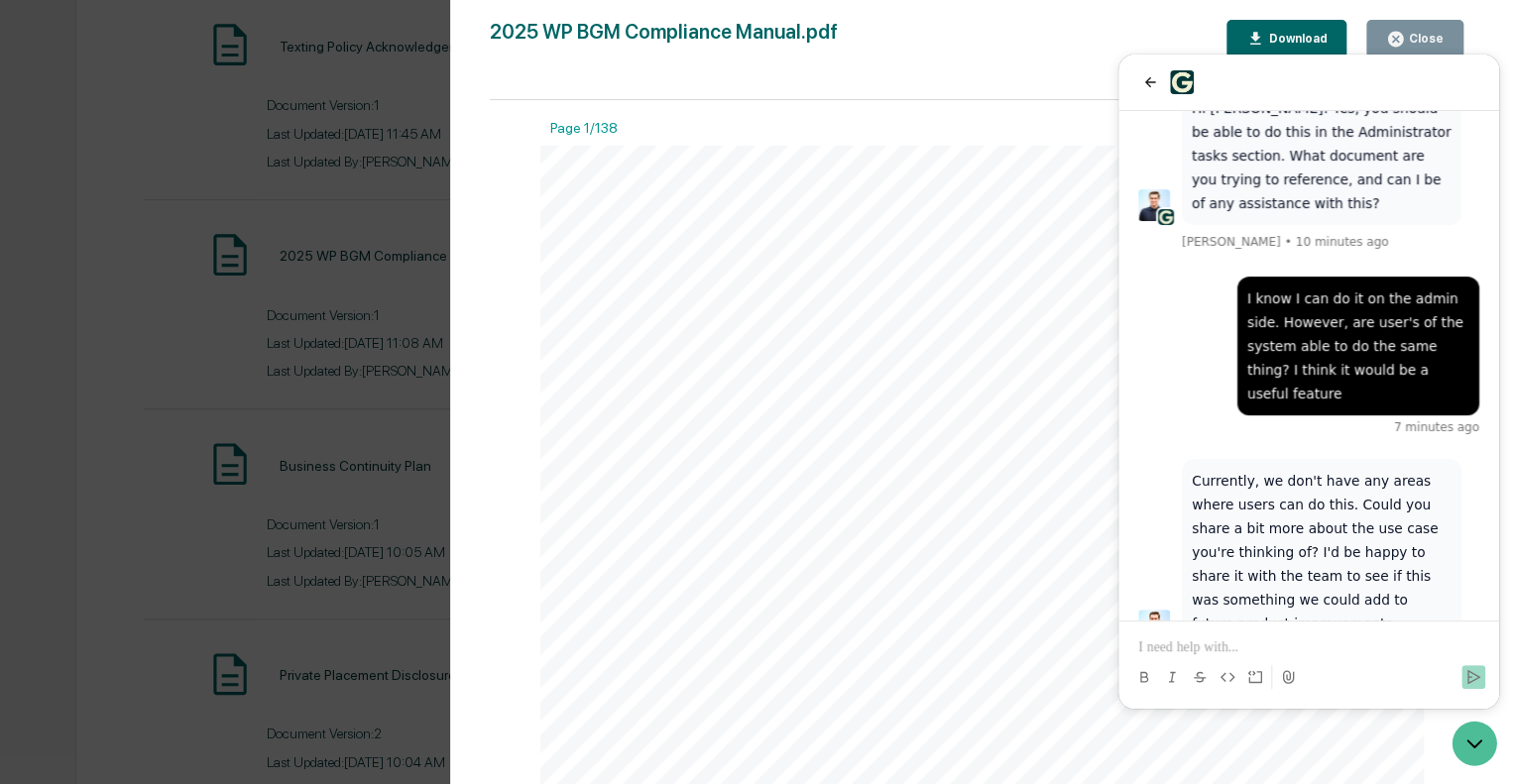
click at [1228, 629] on div at bounding box center [1309, 659] width 365 height 75
click at [1197, 640] on p at bounding box center [1309, 647] width 341 height 20
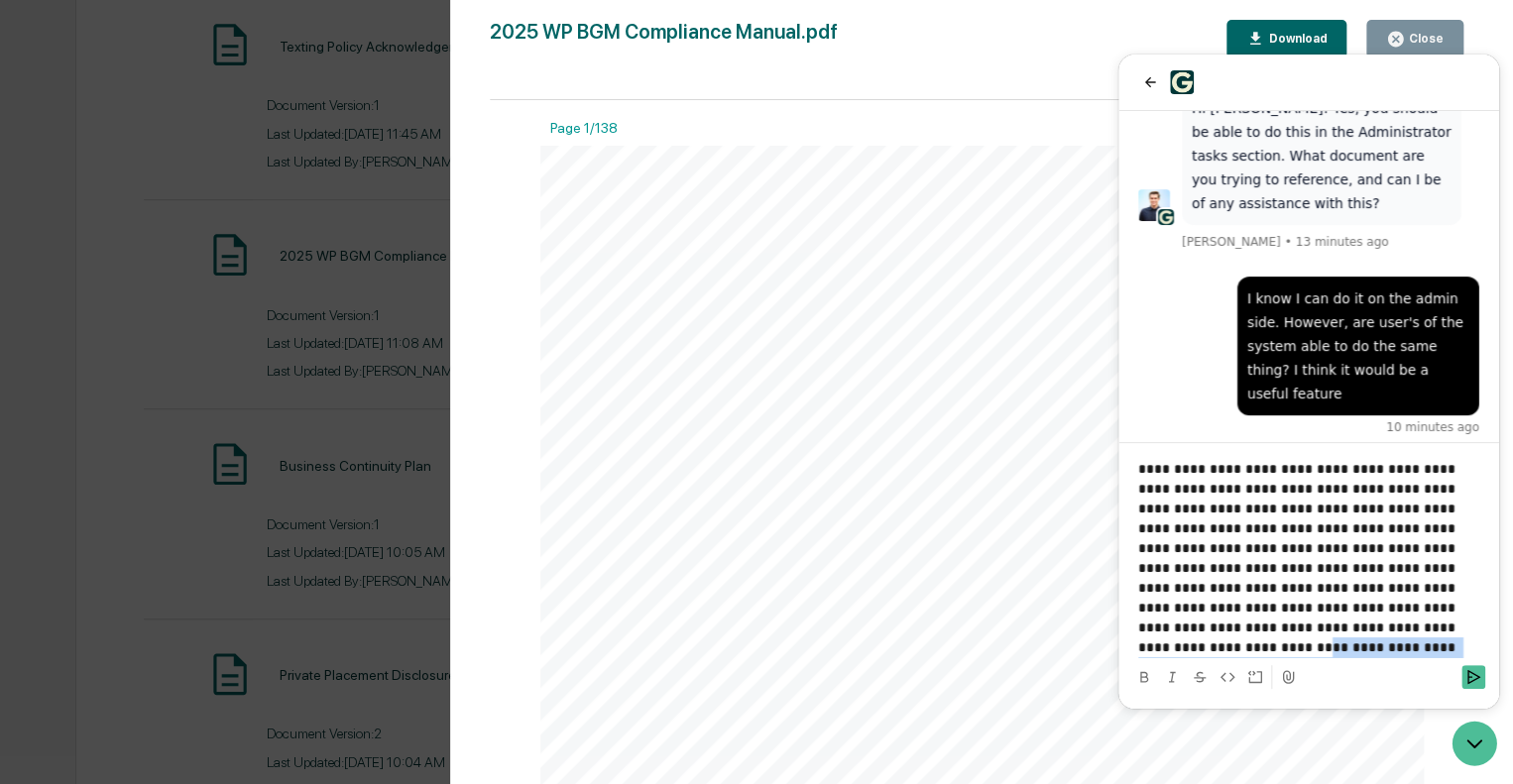
drag, startPoint x: 1331, startPoint y: 647, endPoint x: 1177, endPoint y: 625, distance: 155.6
click at [1177, 625] on p "**********" at bounding box center [1309, 558] width 341 height 198
click at [1341, 588] on p "**********" at bounding box center [1309, 568] width 341 height 178
click at [1216, 646] on p "**********" at bounding box center [1309, 568] width 341 height 178
drag, startPoint x: 1279, startPoint y: 649, endPoint x: 1214, endPoint y: 651, distance: 65.0
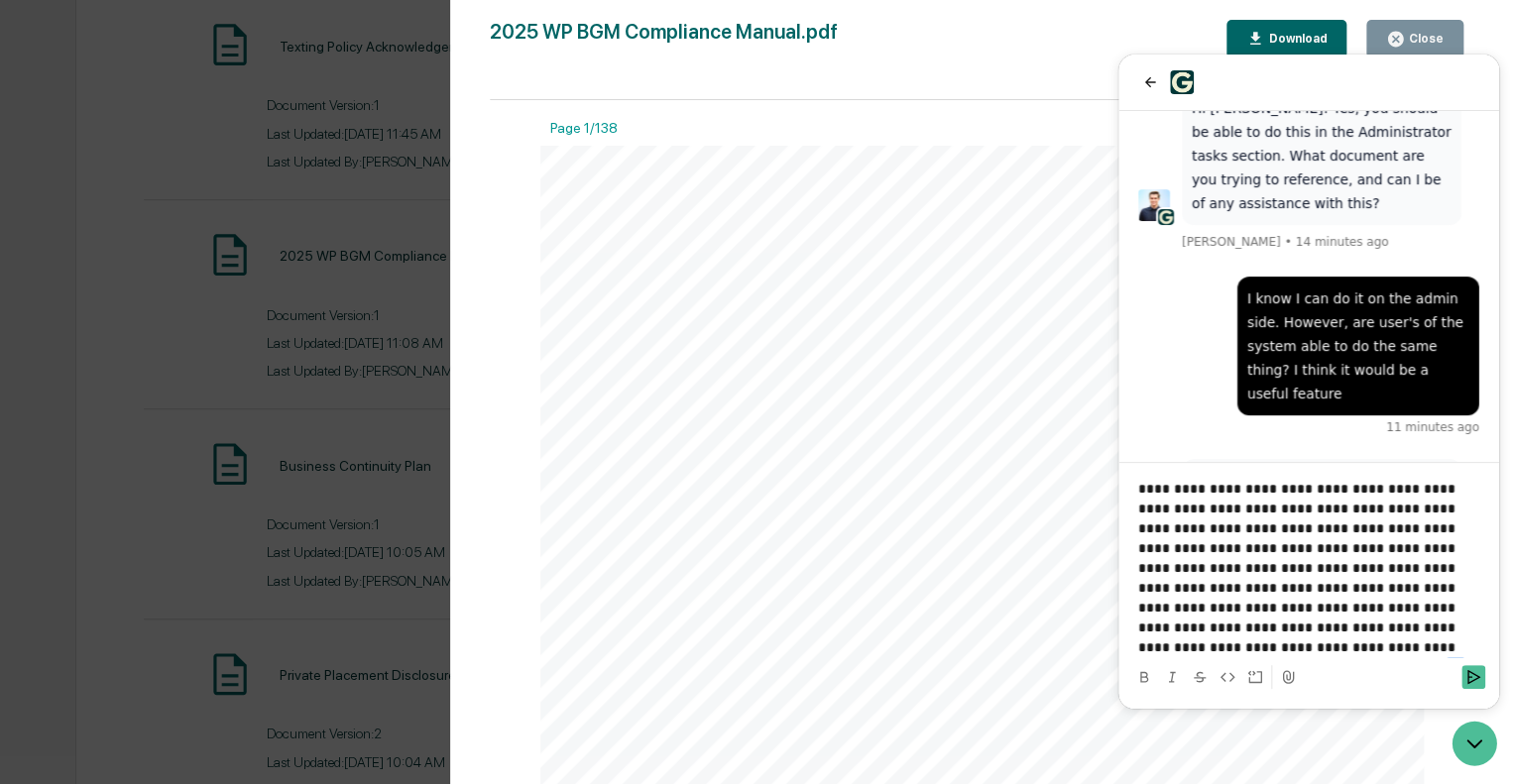
click at [1214, 651] on p "**********" at bounding box center [1309, 568] width 341 height 178
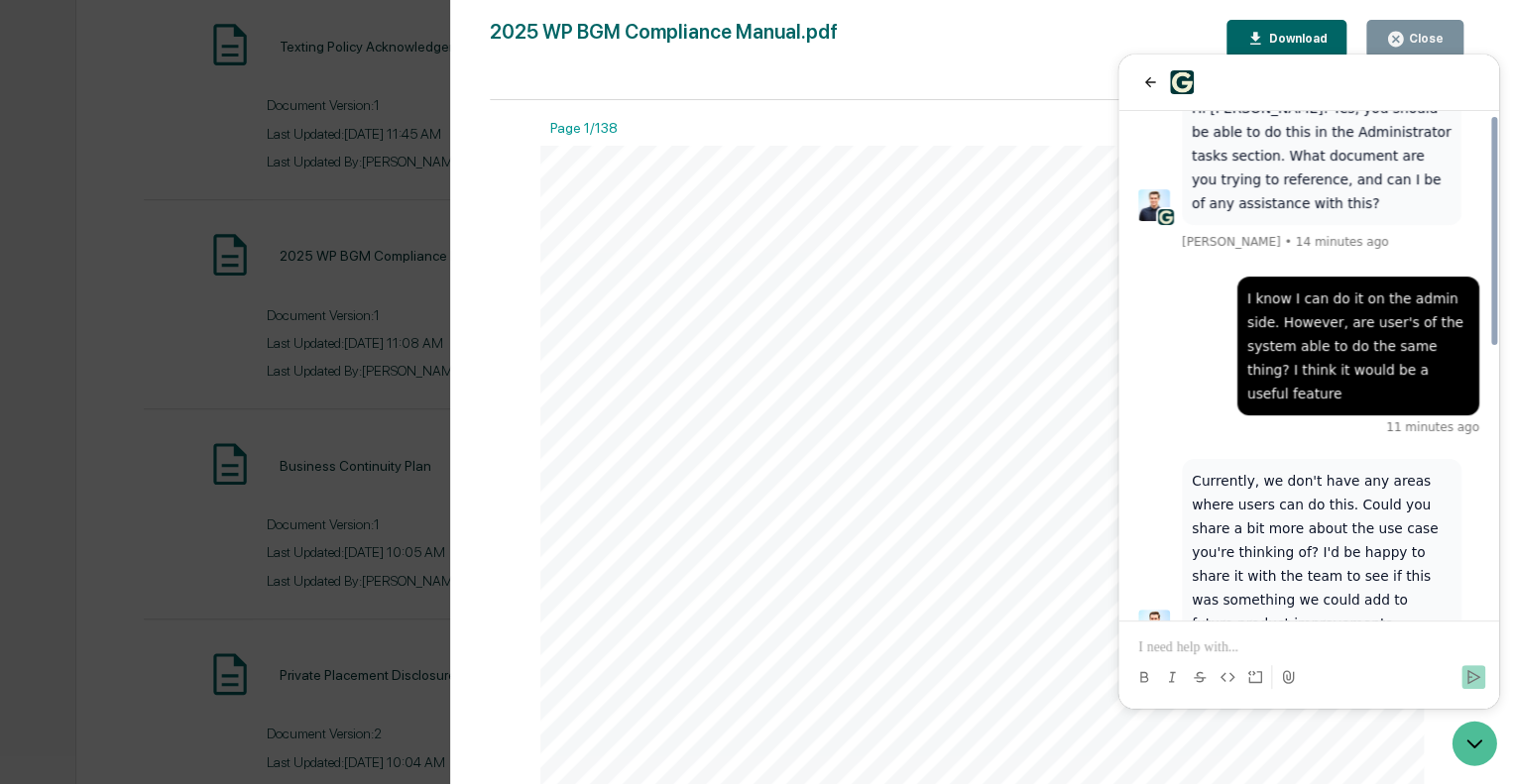
scroll to position [600, 0]
